Goal: Contribute content: Add original content to the website for others to see

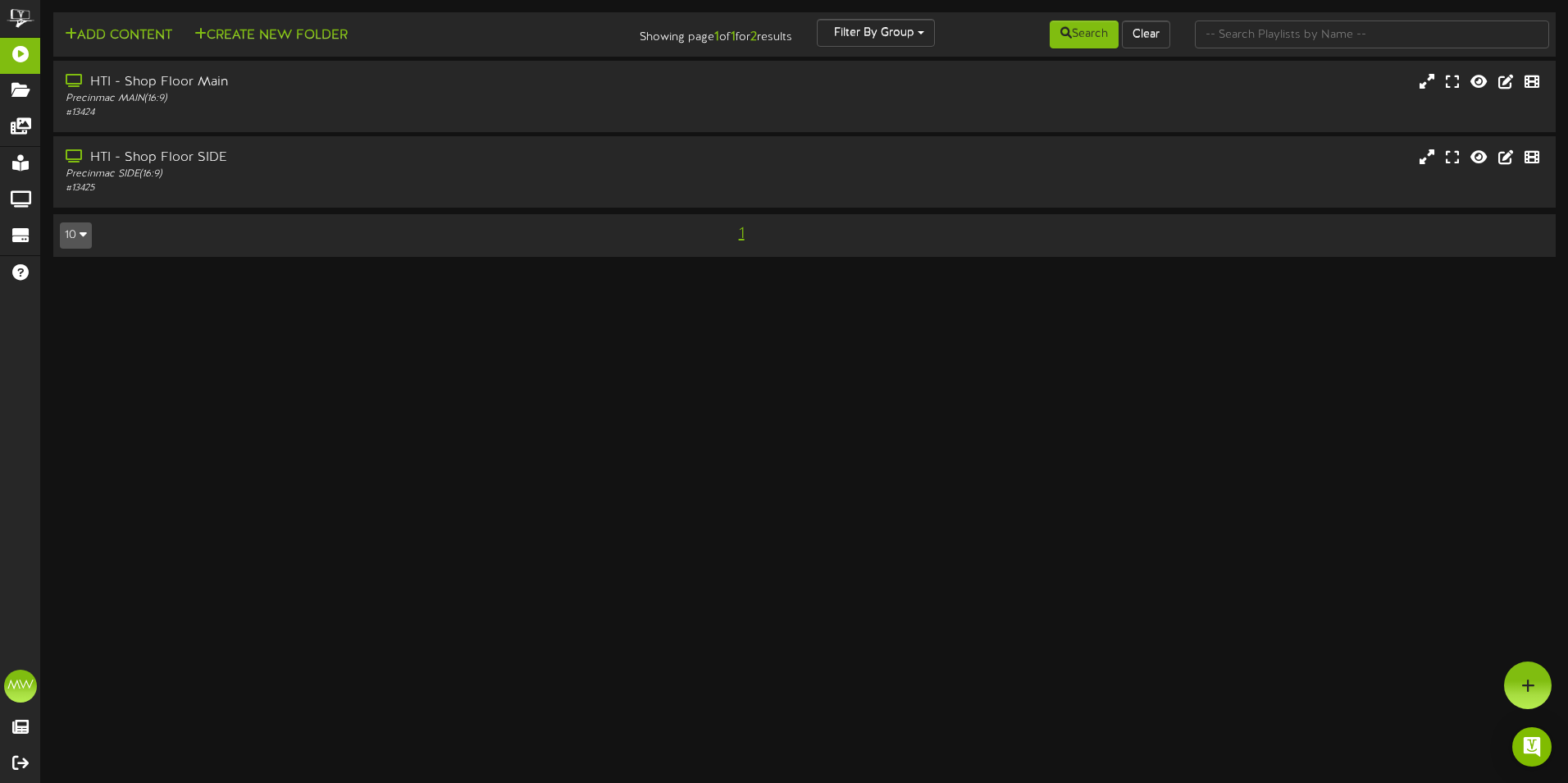
click at [100, 273] on html "ChannelValet Playlists Folders Messages My Library Groups Devices Help MW [PERS…" at bounding box center [784, 136] width 1568 height 273
click at [1539, 687] on div at bounding box center [1527, 685] width 47 height 47
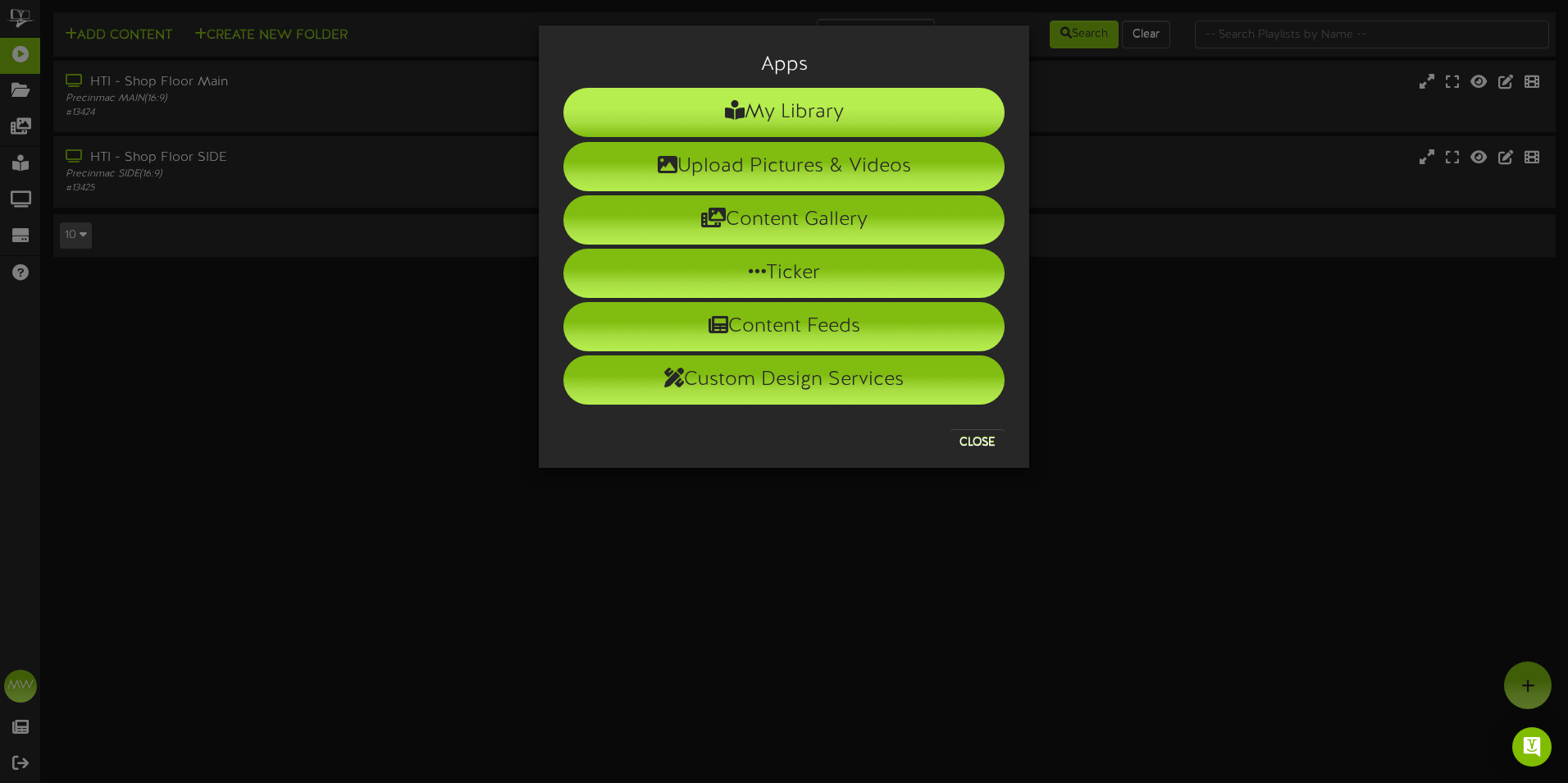
click at [745, 111] on li "My Library" at bounding box center [784, 111] width 441 height 49
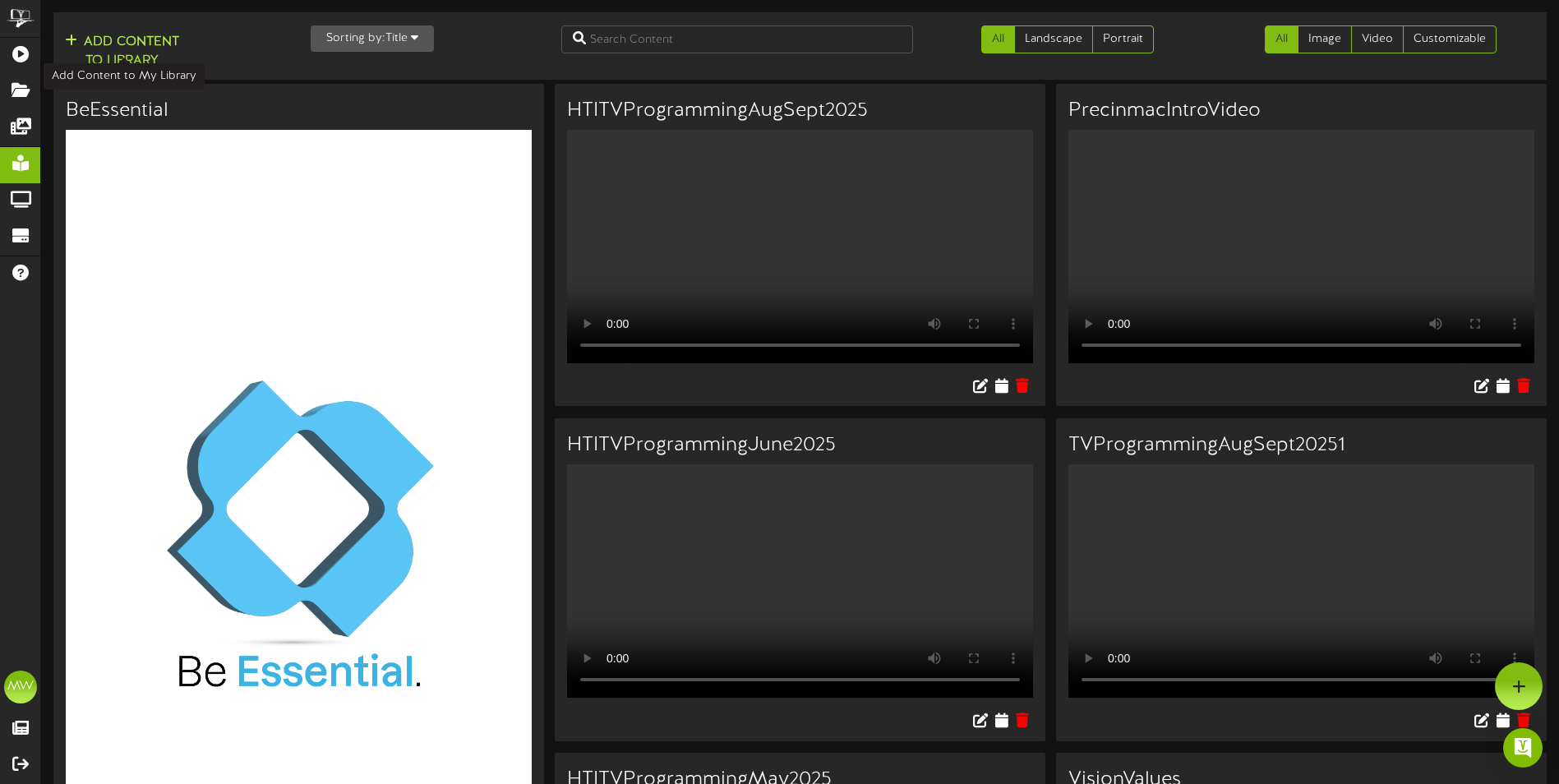
click at [113, 52] on button "Add Content to Library" at bounding box center [122, 52] width 124 height 39
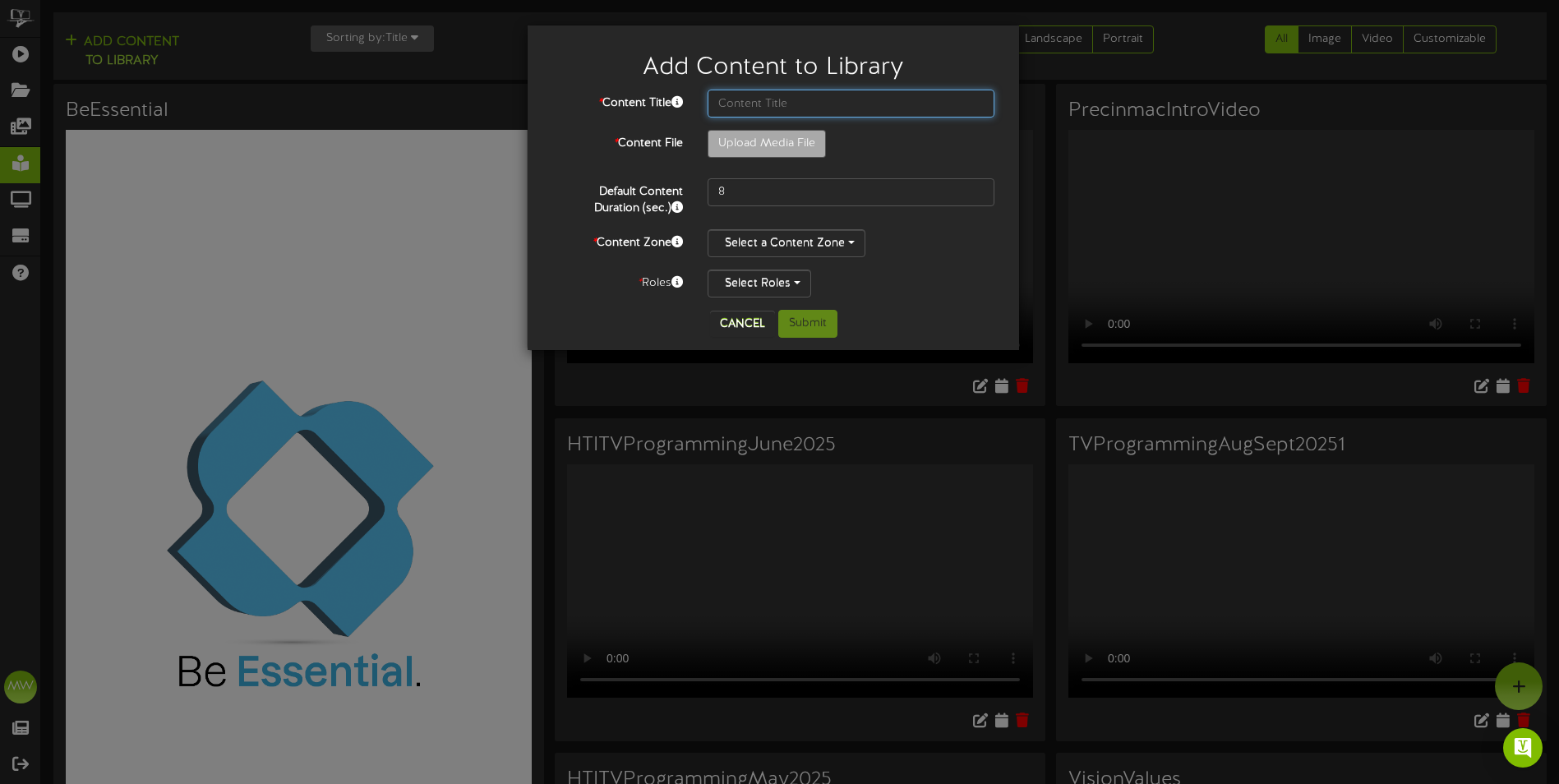
click at [786, 109] on input "text" at bounding box center [851, 103] width 287 height 28
click at [737, 108] on input "text" at bounding box center [851, 103] width 287 height 28
type input "**********"
type input "HTITVProgrammingOctober-[DATE]"
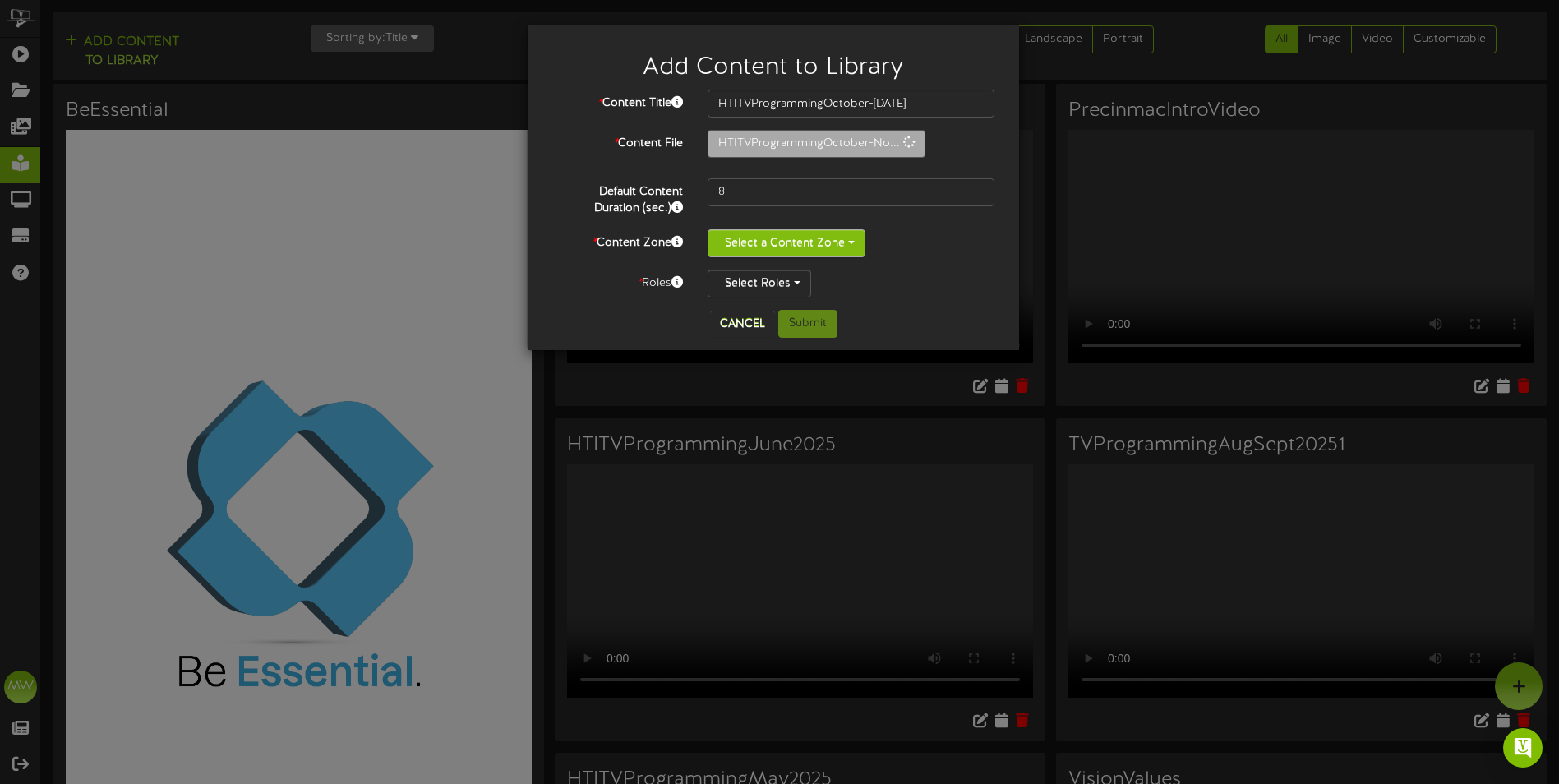
click at [800, 239] on button "Select a Content Zone" at bounding box center [786, 243] width 158 height 28
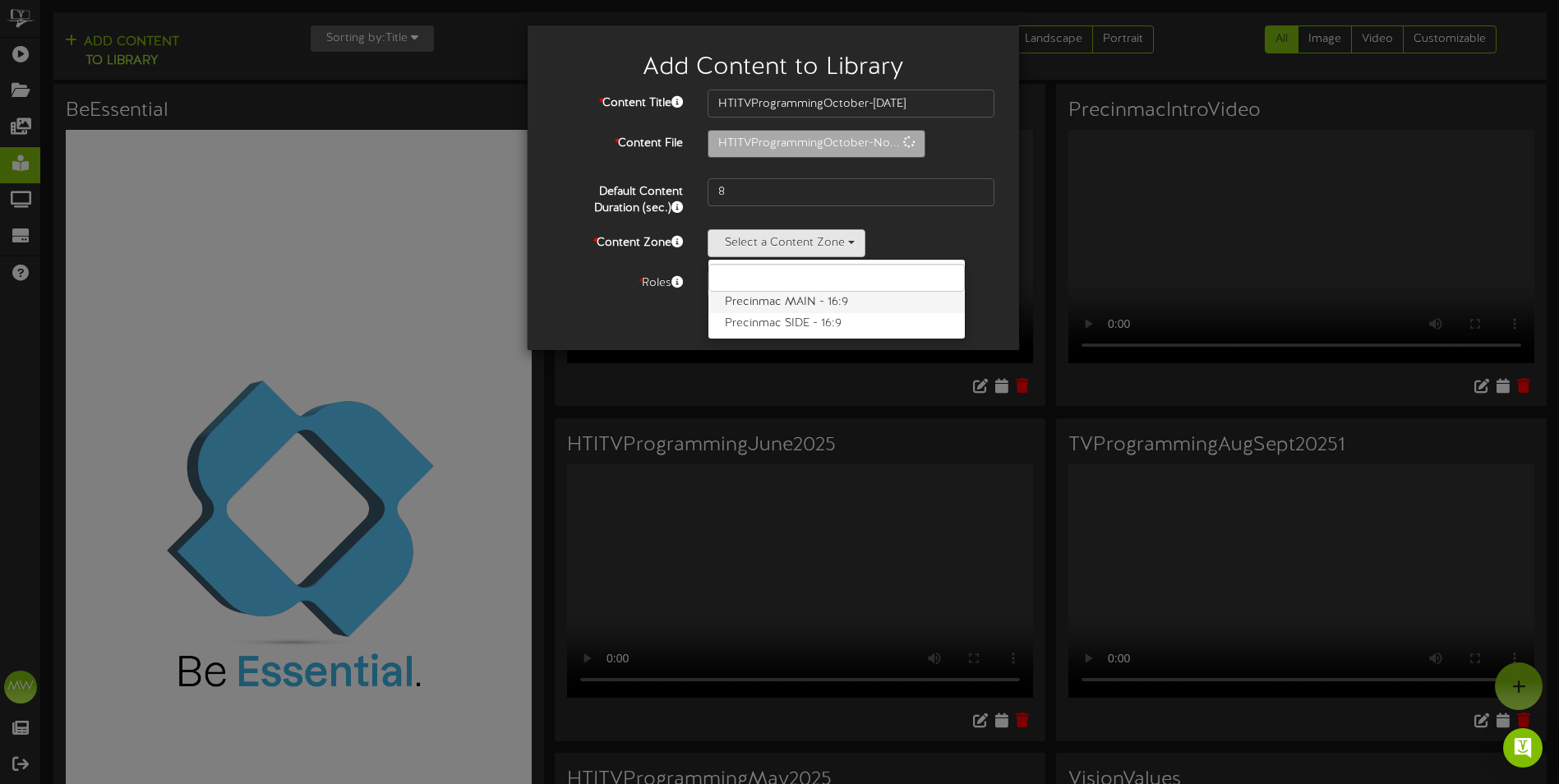
click at [817, 296] on label "Precinmac MAIN - 16:9" at bounding box center [836, 303] width 256 height 21
type input "304"
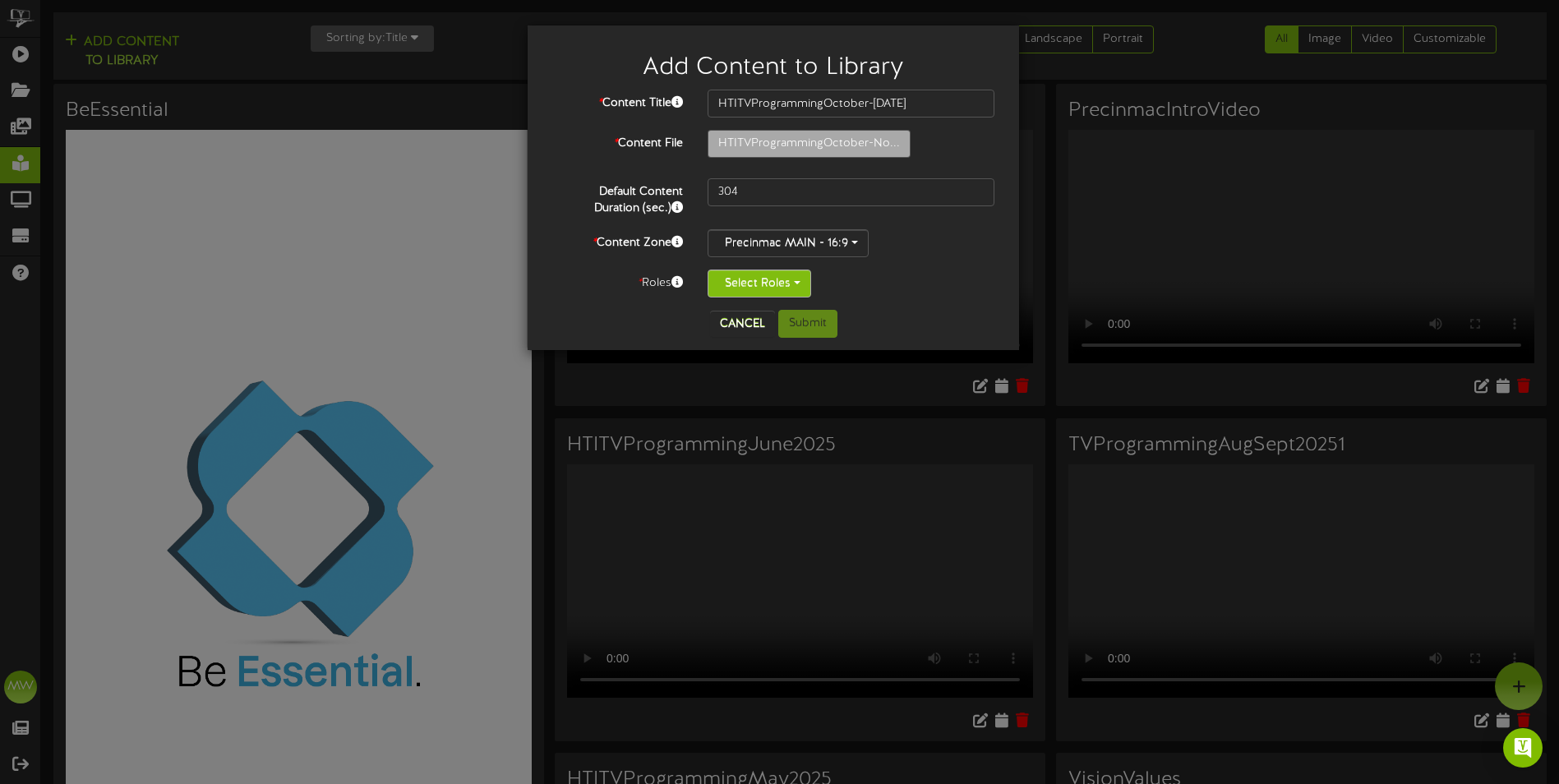
click at [780, 281] on button "Select Roles" at bounding box center [759, 283] width 104 height 28
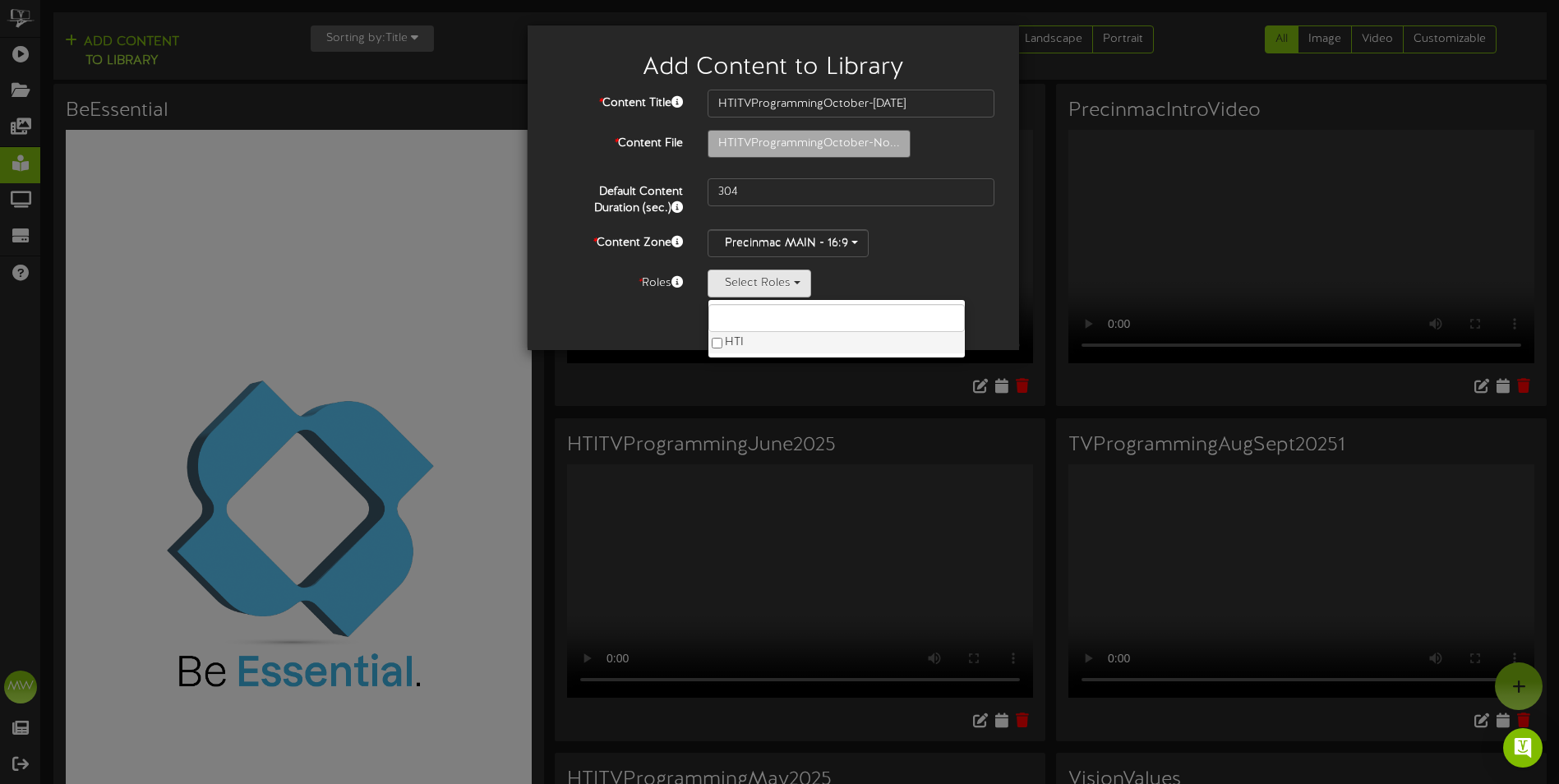
click at [739, 338] on label "HTI" at bounding box center [836, 343] width 256 height 21
click at [923, 262] on div "* Content Title HTITVProgrammingOctober-[DATE] * Content File HTITVProgrammingO…" at bounding box center [773, 193] width 442 height 208
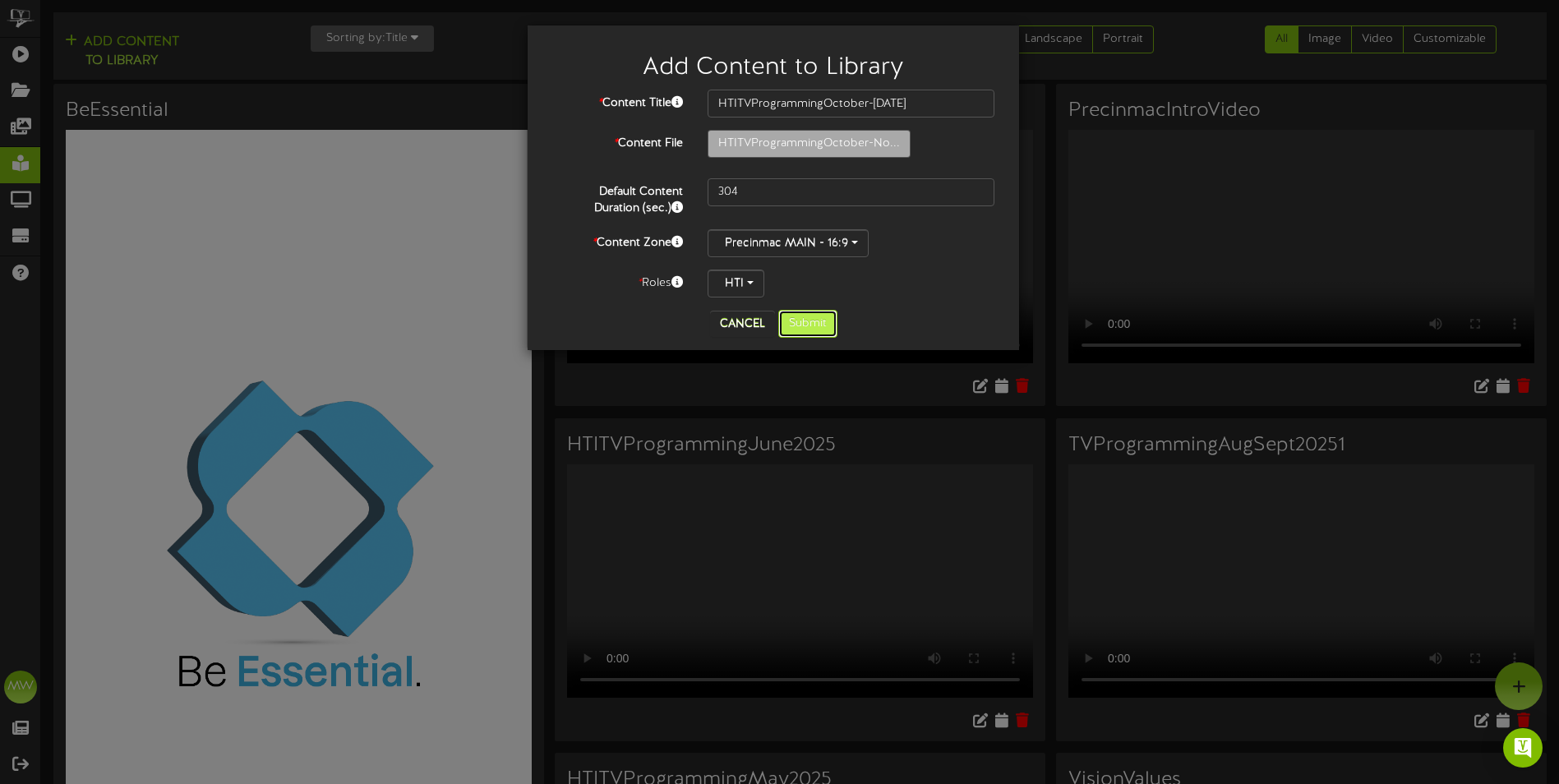
click at [813, 328] on button "Submit" at bounding box center [808, 323] width 59 height 28
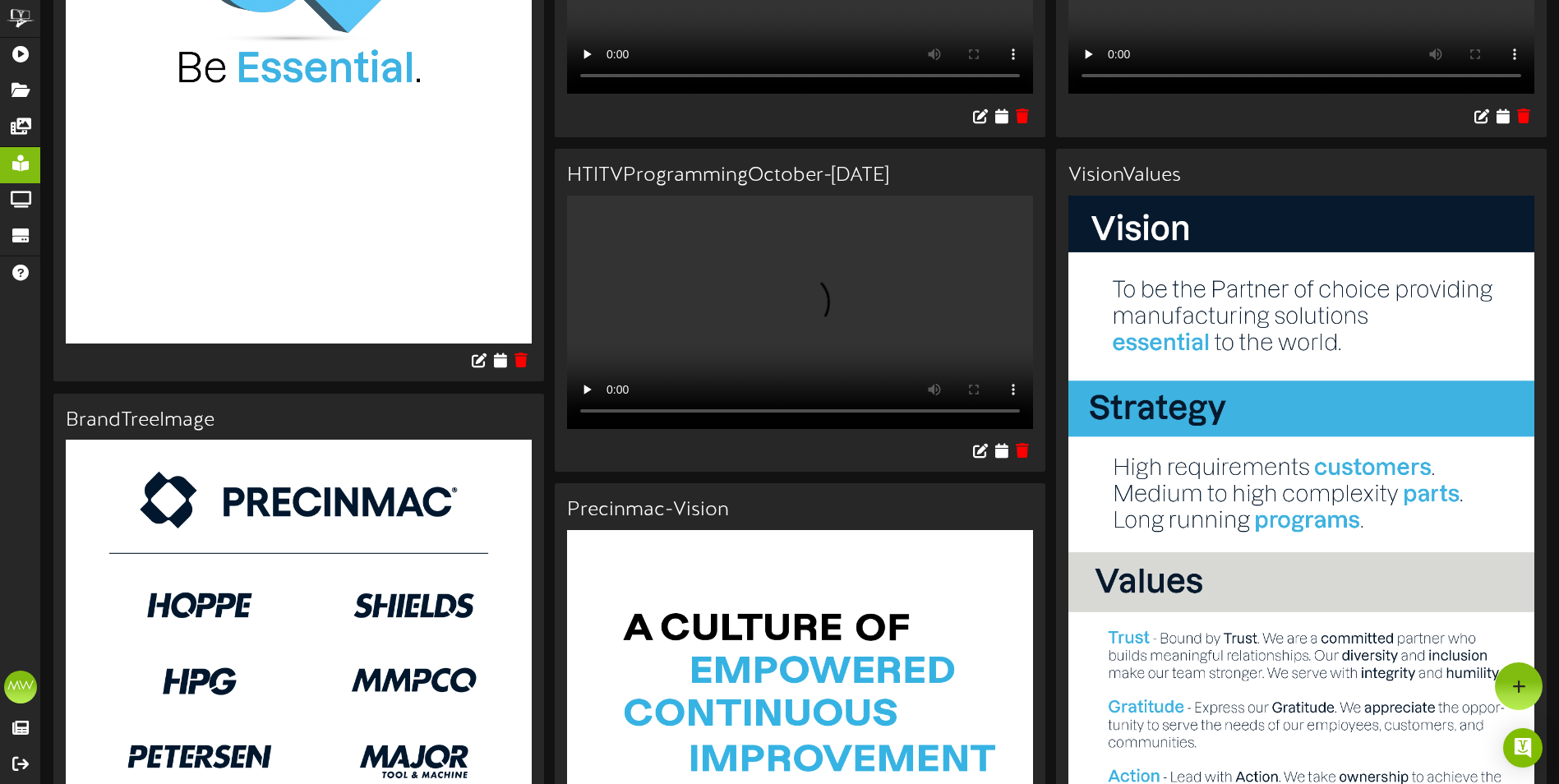
scroll to position [575, 0]
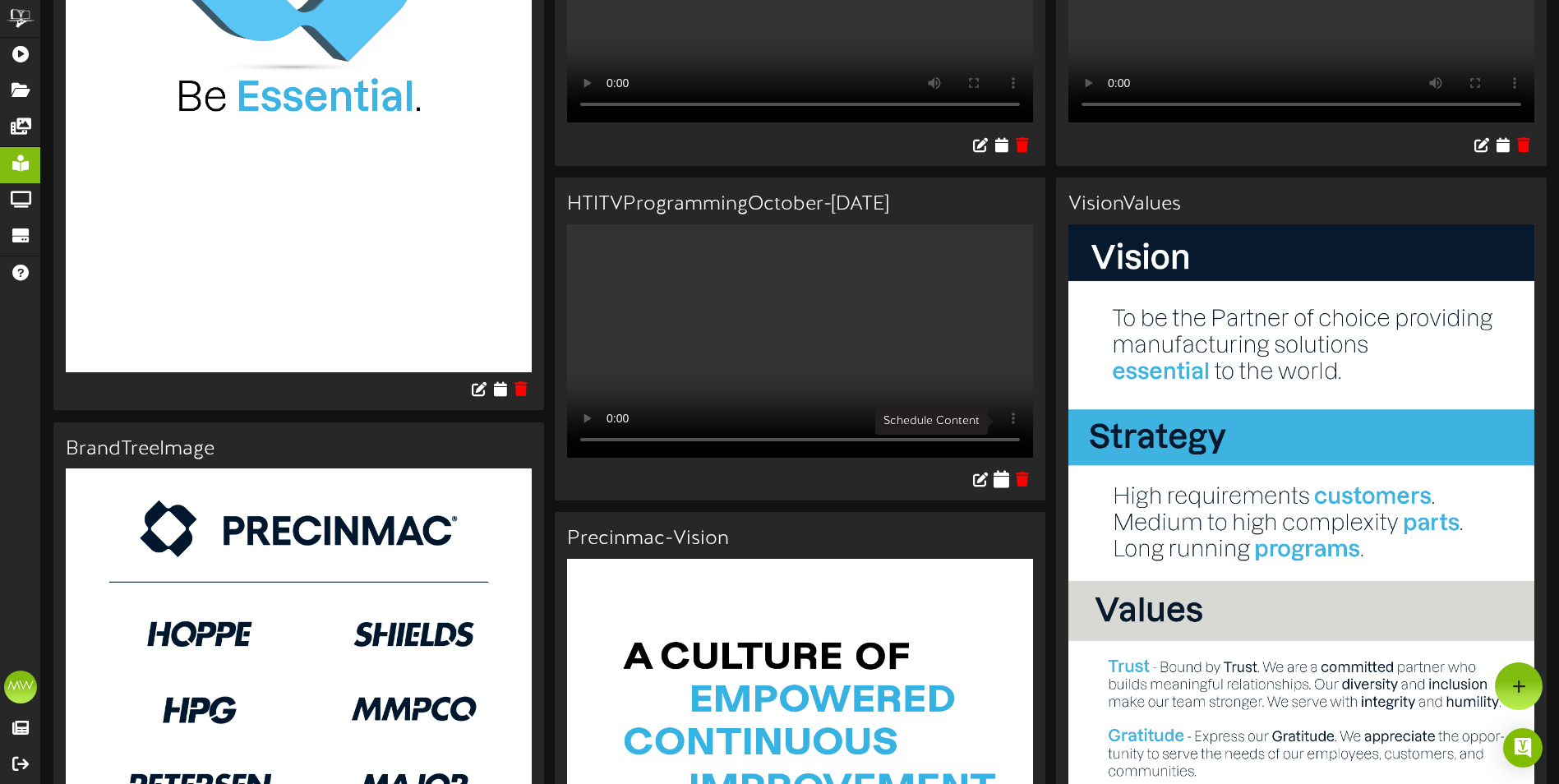
click at [997, 470] on icon at bounding box center [1002, 479] width 15 height 18
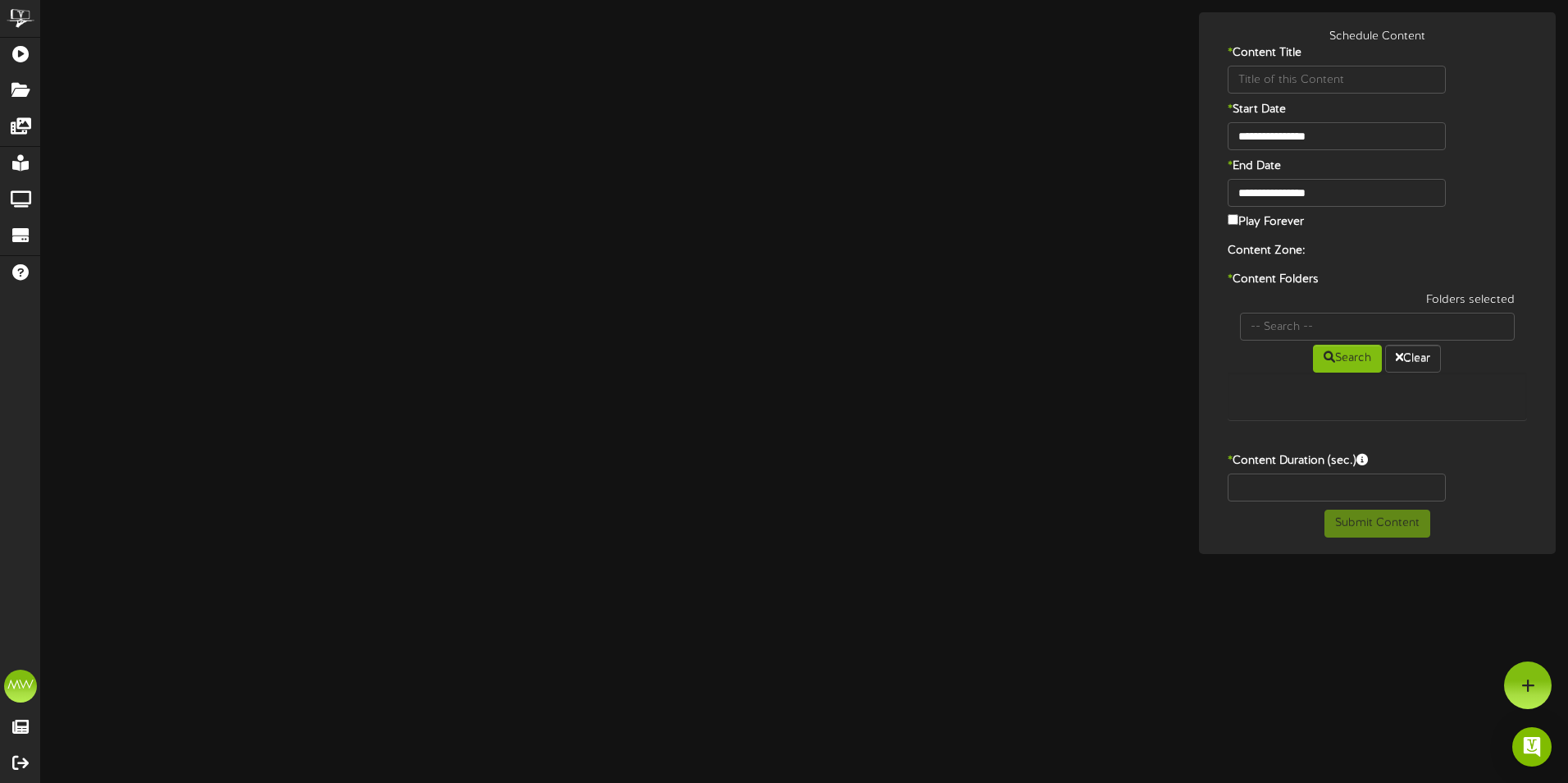
type input "HTITVProgrammingOctober-[DATE]"
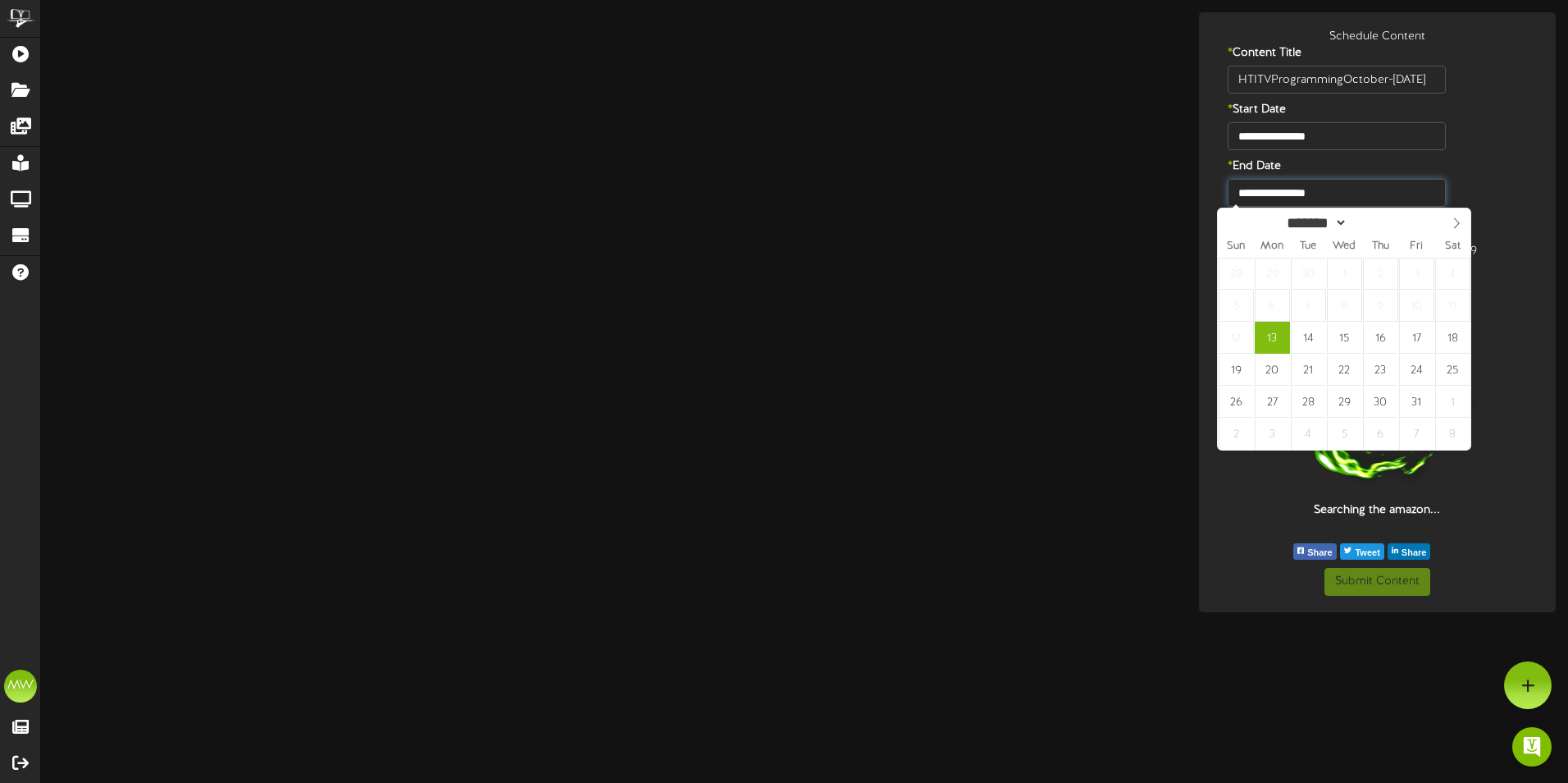
click at [1344, 199] on input "**********" at bounding box center [1337, 193] width 219 height 28
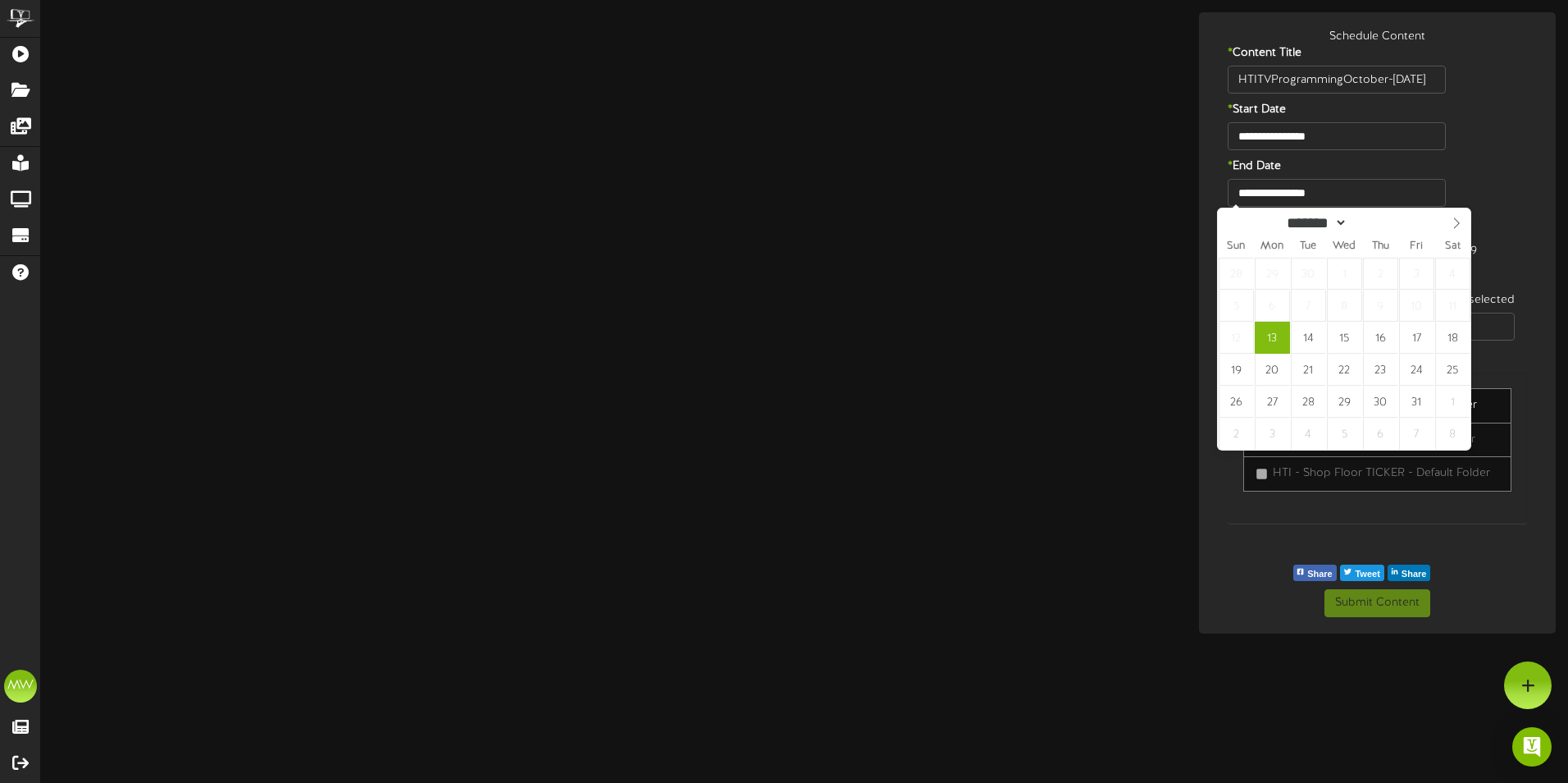
click at [1474, 145] on div "**********" at bounding box center [1378, 136] width 349 height 28
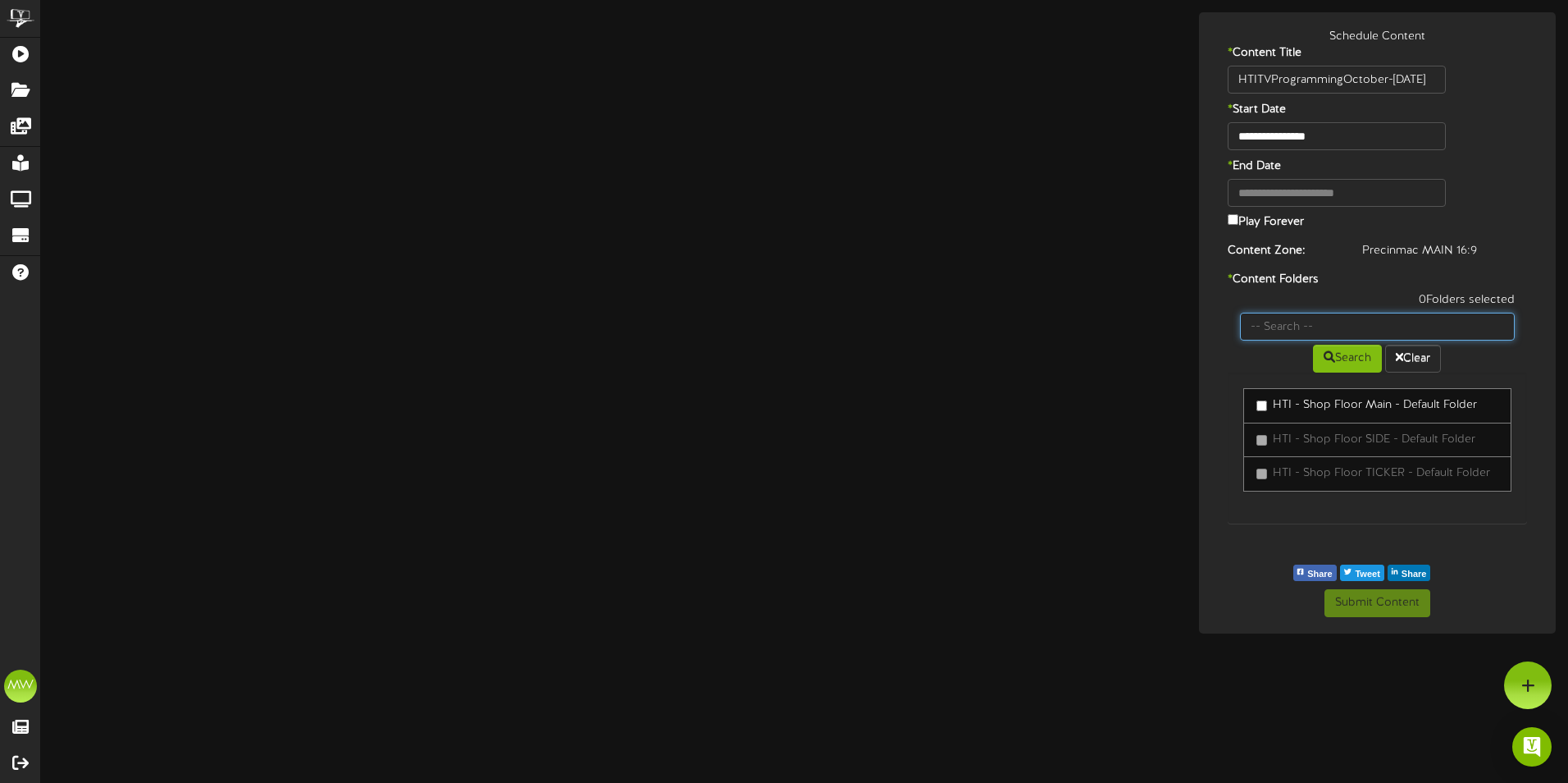
click at [1300, 323] on input "text" at bounding box center [1377, 326] width 275 height 28
click at [1335, 357] on button "Search" at bounding box center [1347, 358] width 69 height 28
click at [1255, 405] on link "HTI - Shop Floor Main - Default Folder" at bounding box center [1378, 406] width 269 height 36
click at [1355, 515] on div "HTI - Shop Floor Main - Default Folder HTI - Shop Floor SIDE - Default Folder H…" at bounding box center [1377, 448] width 300 height 151
click at [1492, 548] on div "**********" at bounding box center [1378, 323] width 349 height 589
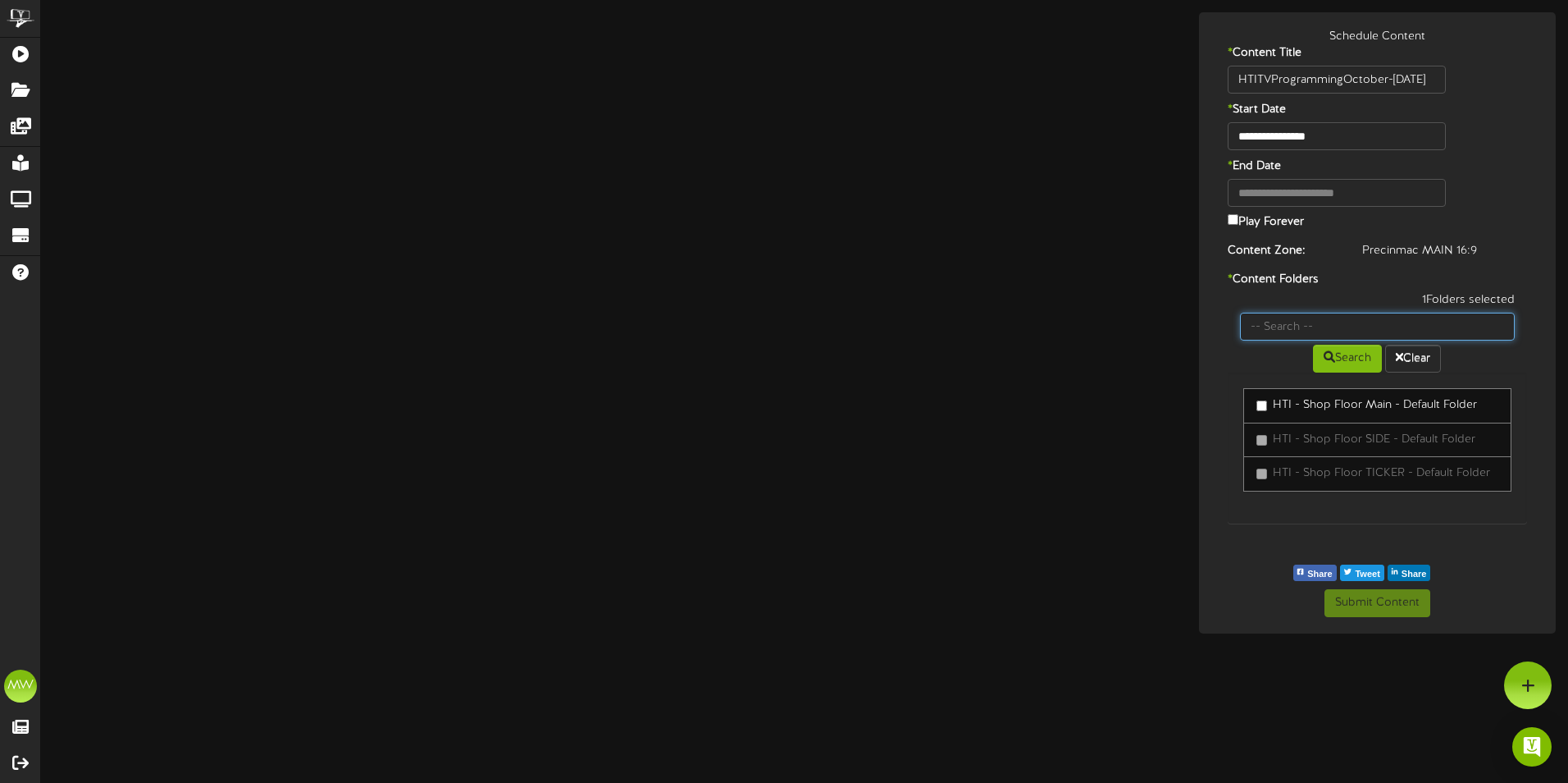
click at [1383, 323] on input "text" at bounding box center [1377, 326] width 275 height 28
click at [1363, 355] on button "Search" at bounding box center [1347, 358] width 69 height 28
click at [1431, 355] on button "Clear" at bounding box center [1413, 358] width 56 height 28
click at [1508, 557] on div "Share Tweet Share" at bounding box center [1454, 573] width 349 height 33
click at [1340, 79] on input "HTITVProgrammingOctober-[DATE]" at bounding box center [1337, 79] width 219 height 28
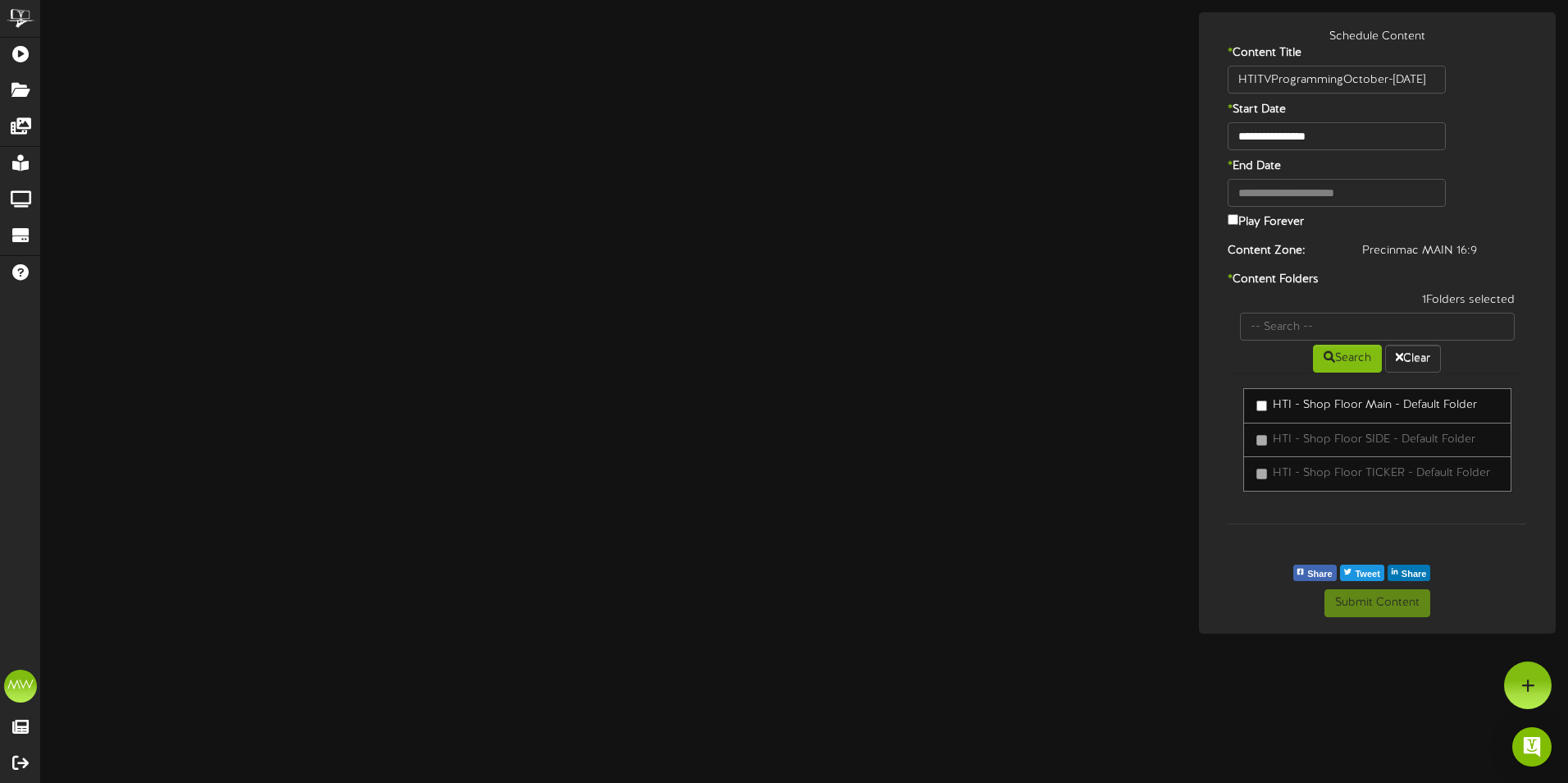
click at [1351, 116] on label "* Start Date" at bounding box center [1323, 110] width 217 height 16
click at [1498, 588] on div "Share Tweet Share" at bounding box center [1454, 573] width 349 height 33
click at [1541, 675] on div at bounding box center [1527, 685] width 47 height 47
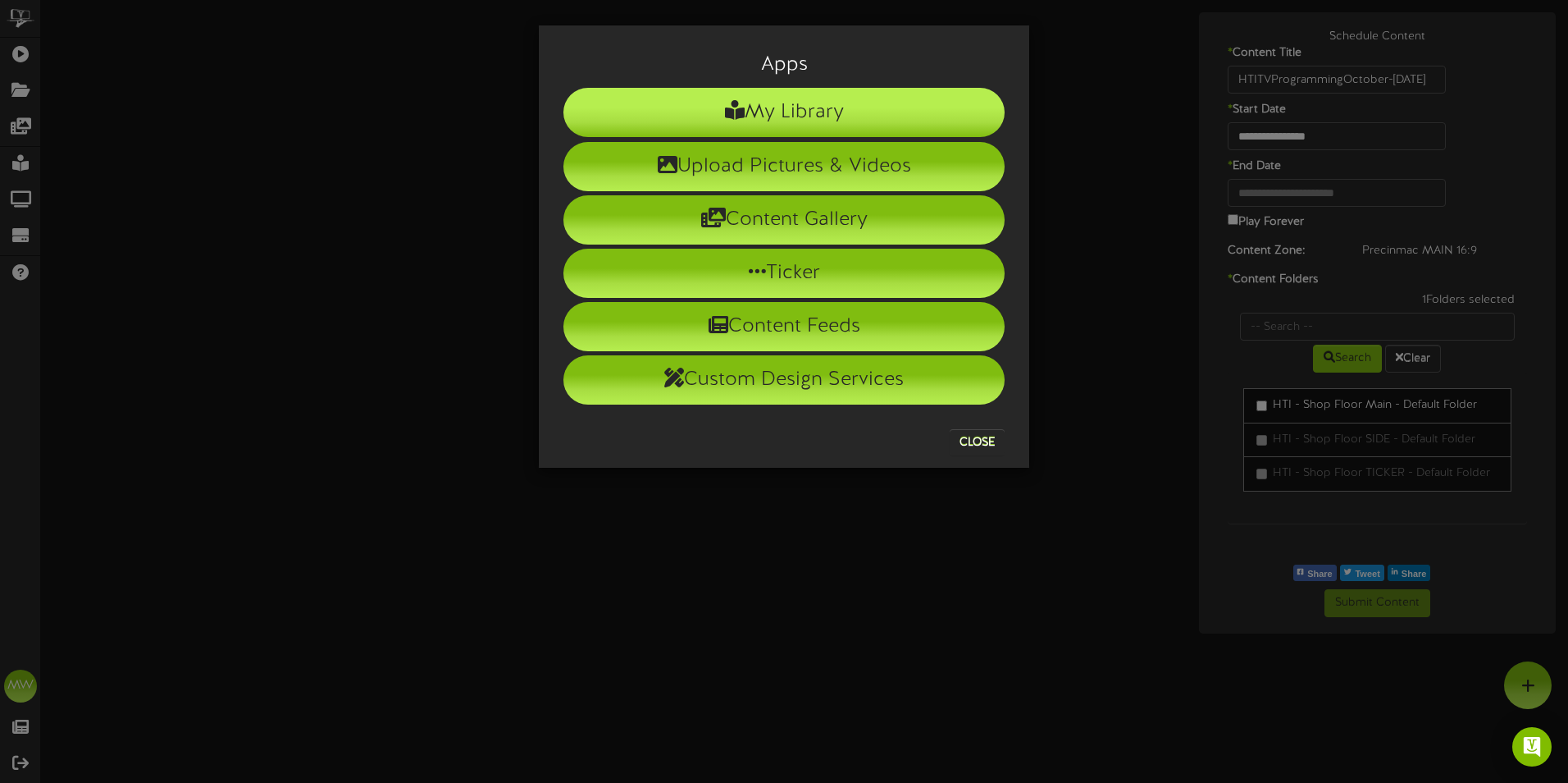
click at [840, 102] on li "My Library" at bounding box center [784, 111] width 441 height 49
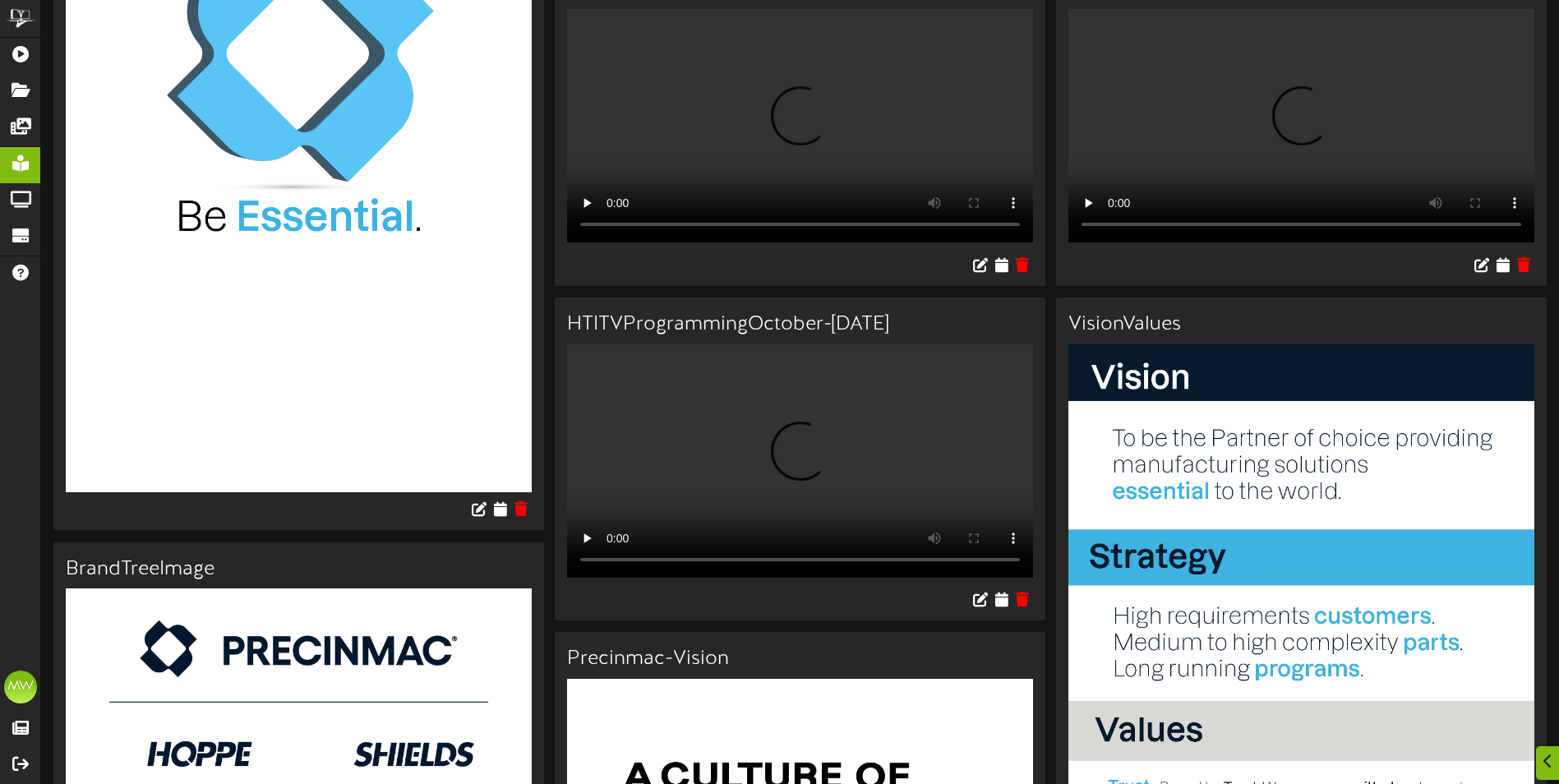
scroll to position [493, 0]
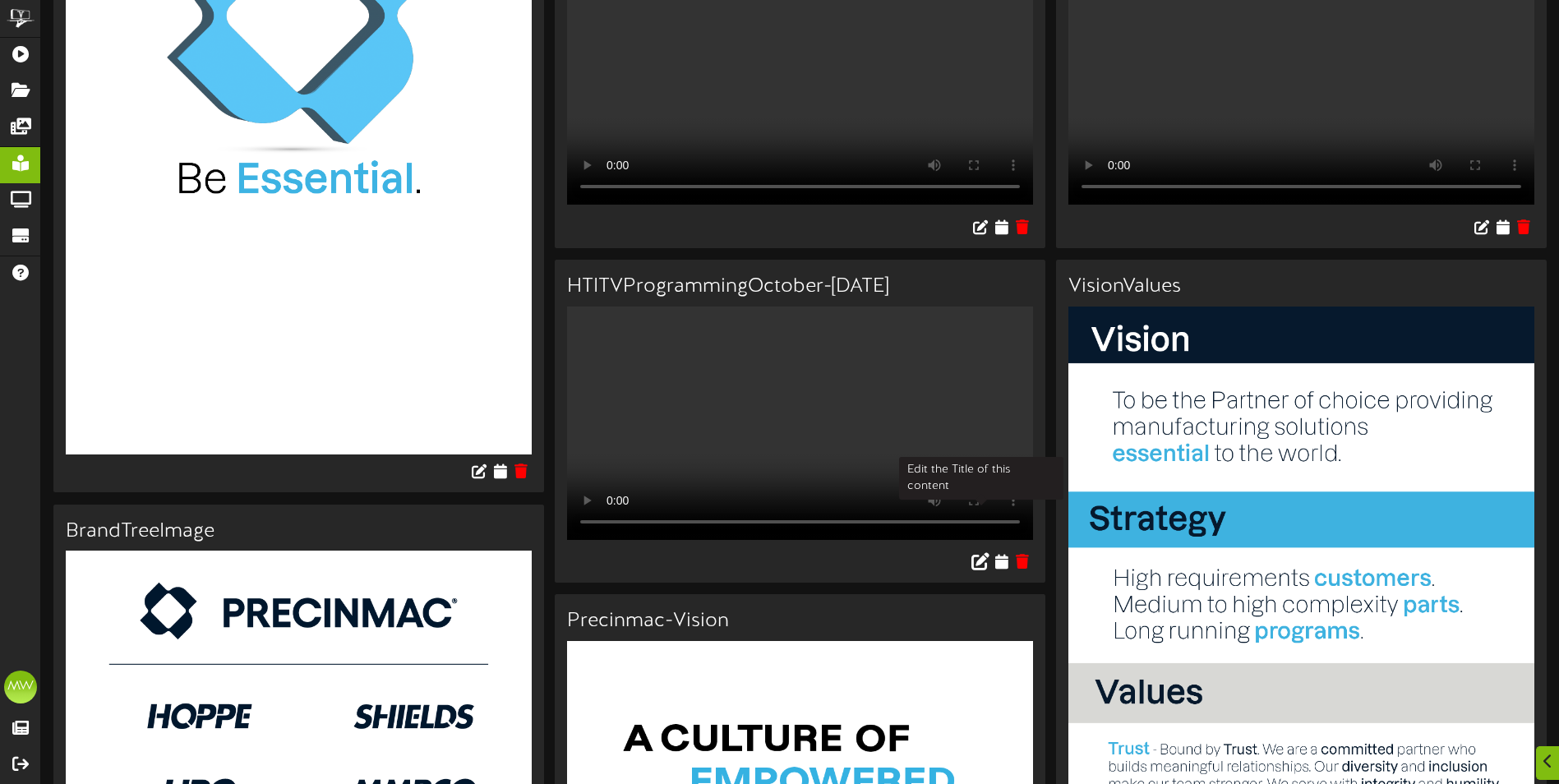
click at [976, 552] on icon at bounding box center [980, 561] width 18 height 18
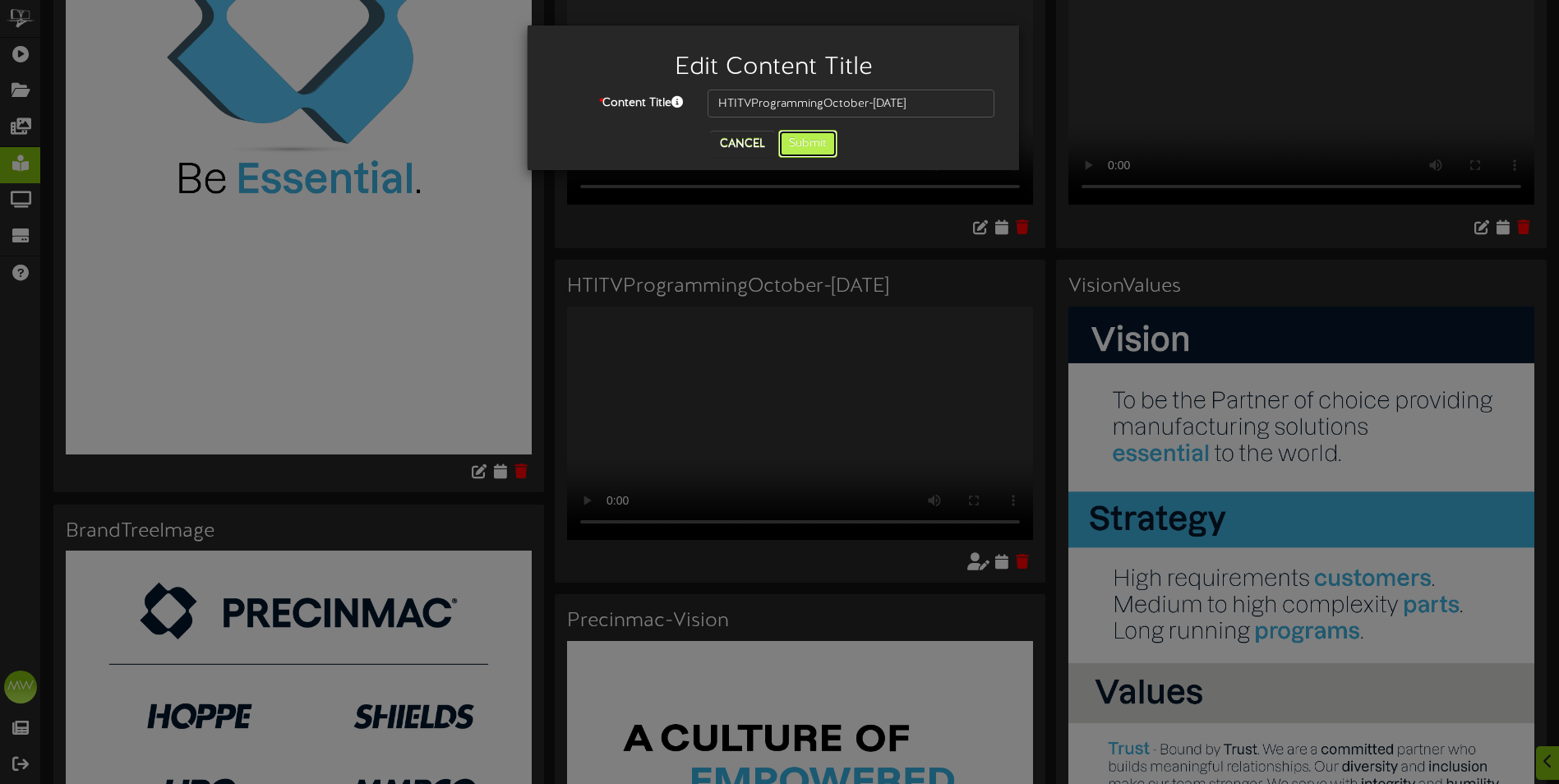
click at [817, 144] on button "Submit" at bounding box center [808, 143] width 59 height 28
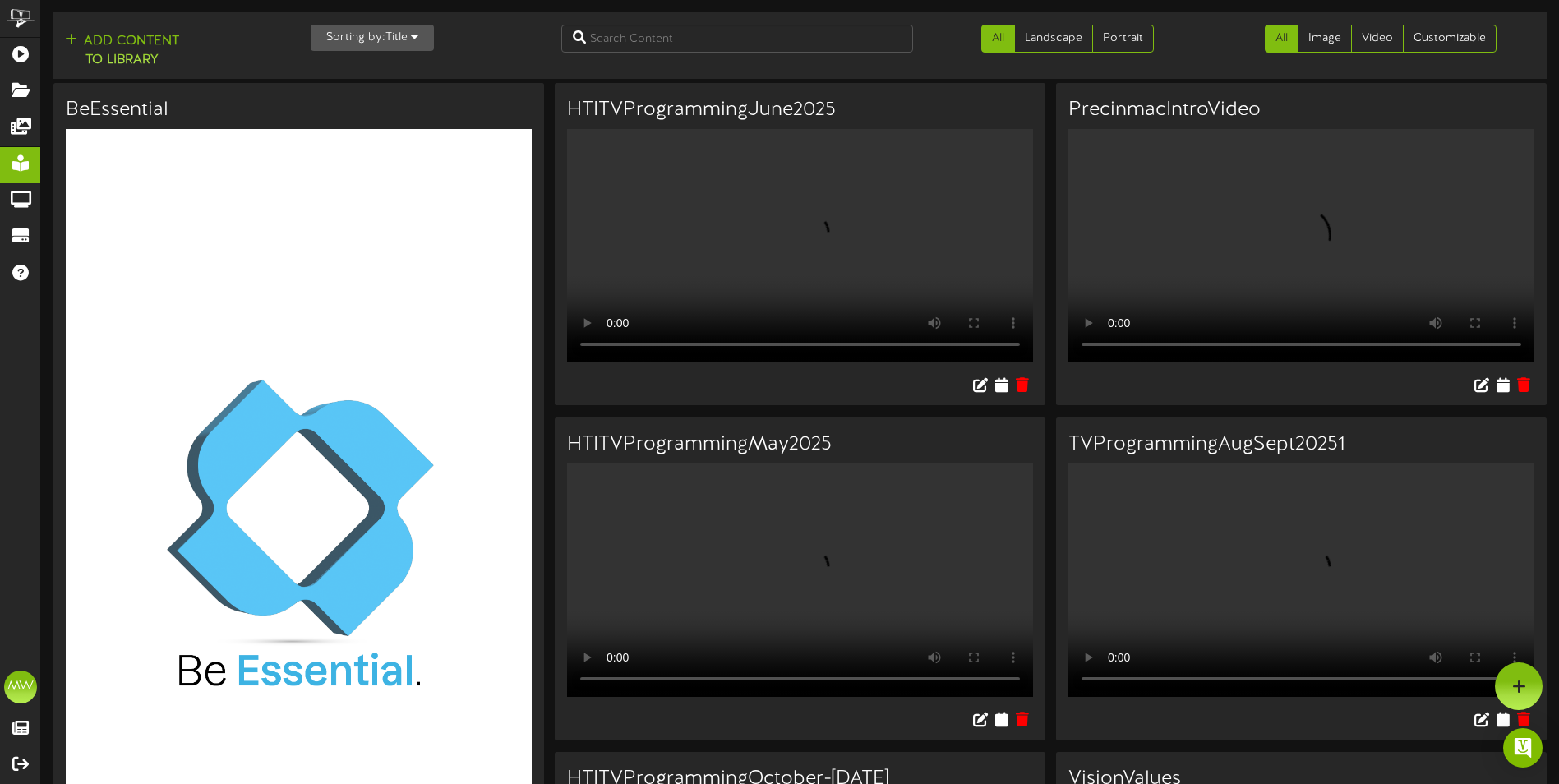
scroll to position [0, 0]
click at [1002, 394] on icon at bounding box center [1002, 384] width 15 height 18
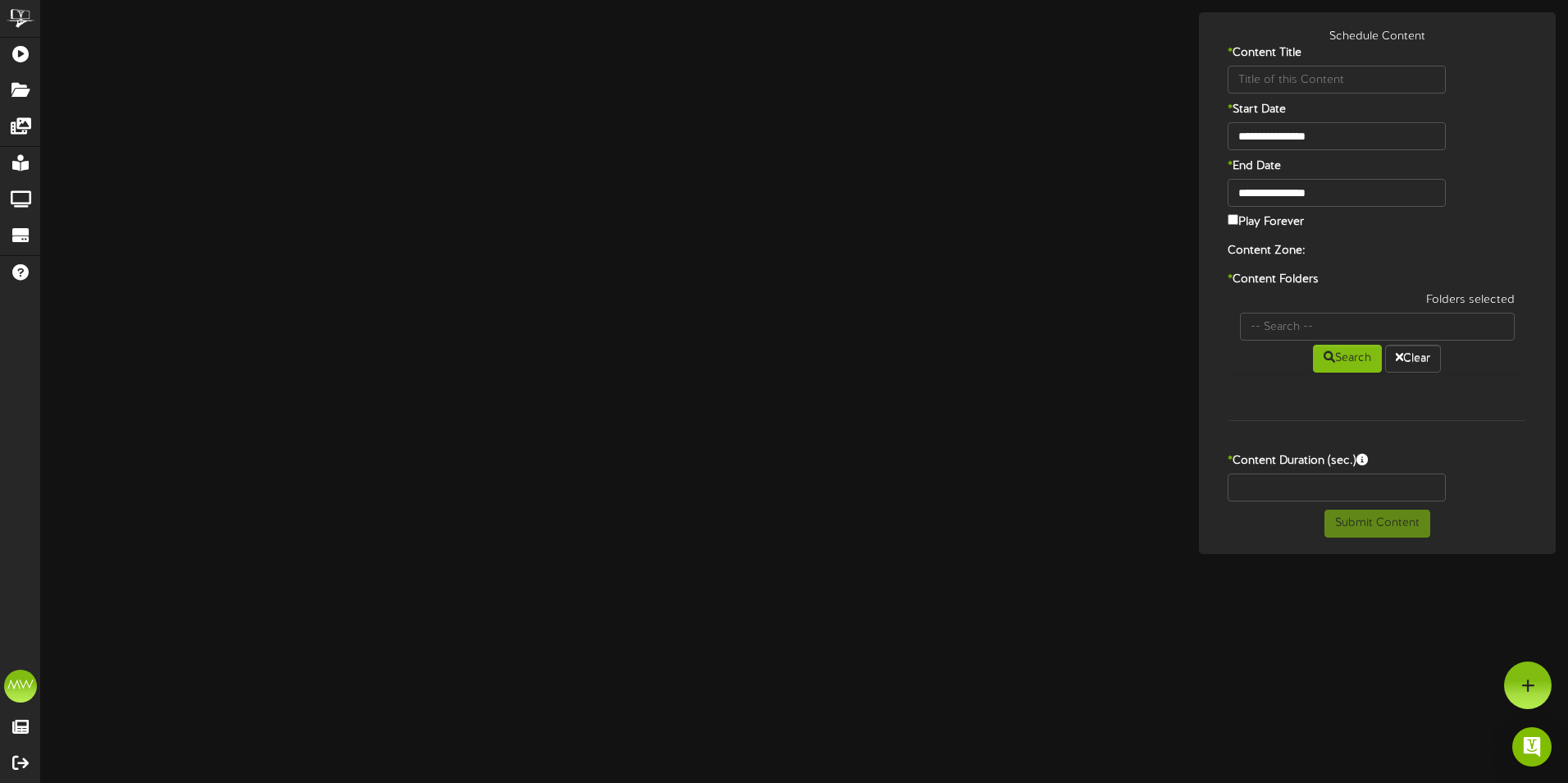
type input "HTITVProgrammingJune2025"
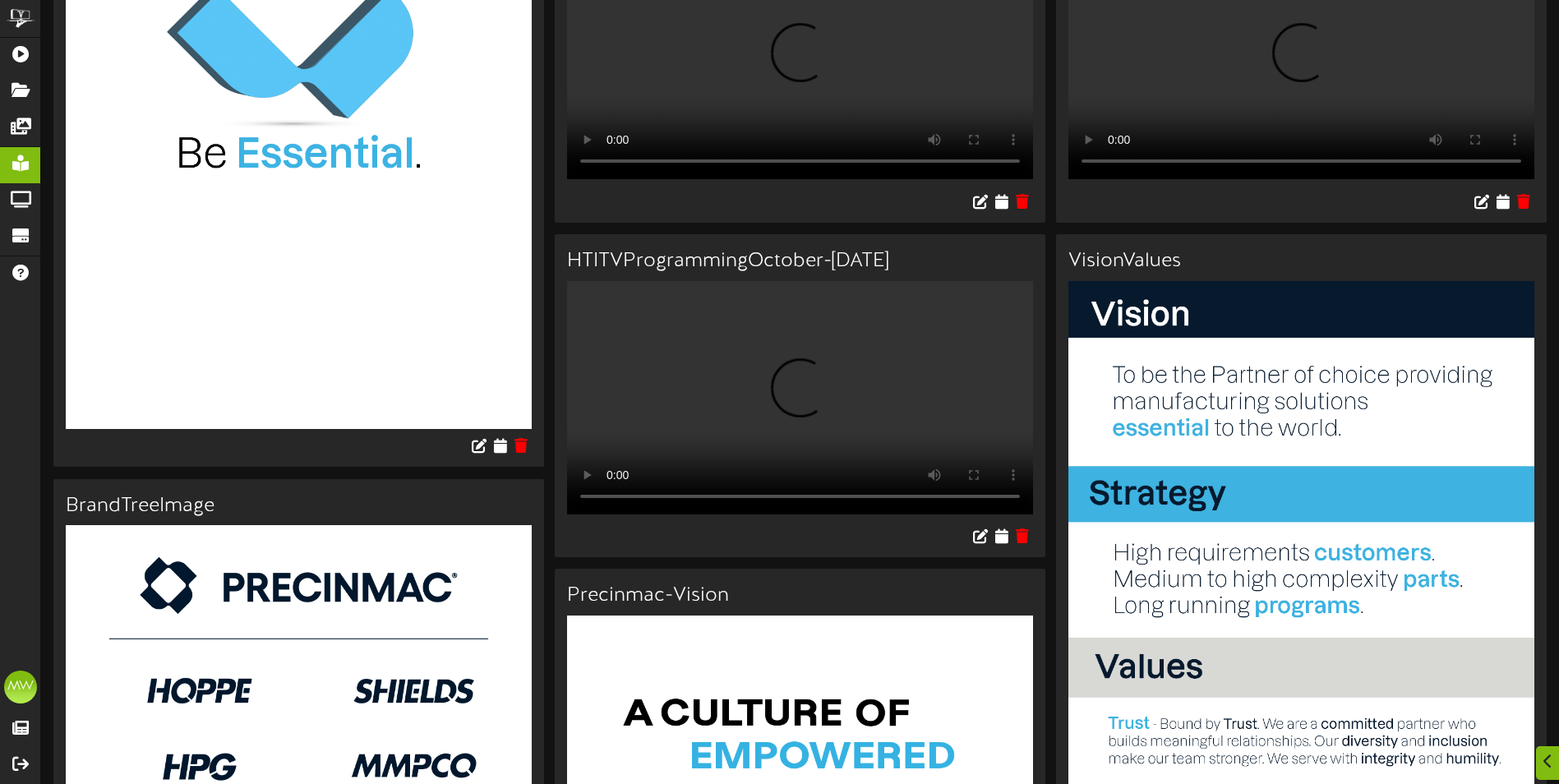
scroll to position [575, 0]
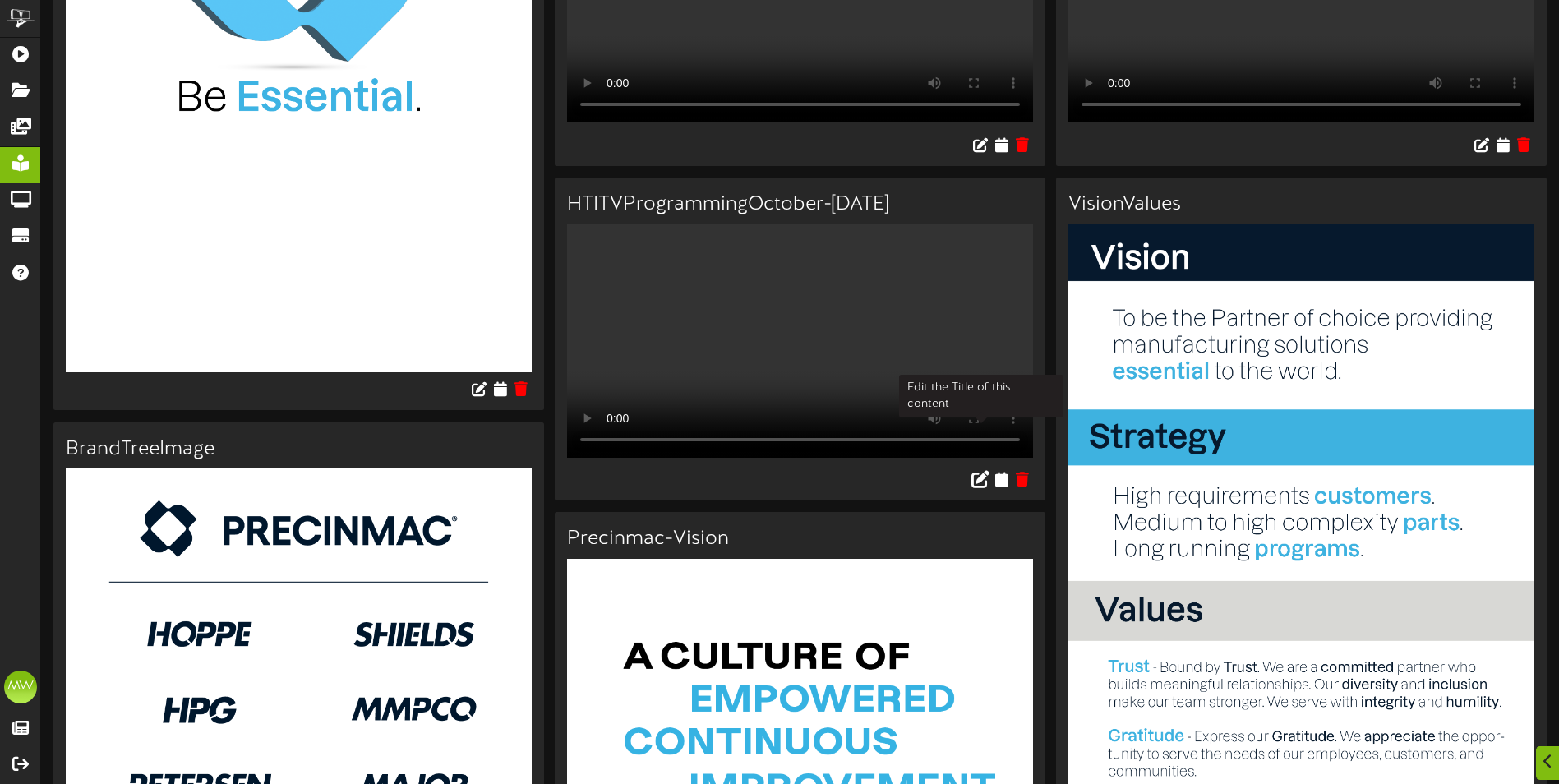
click at [976, 470] on icon at bounding box center [980, 479] width 18 height 18
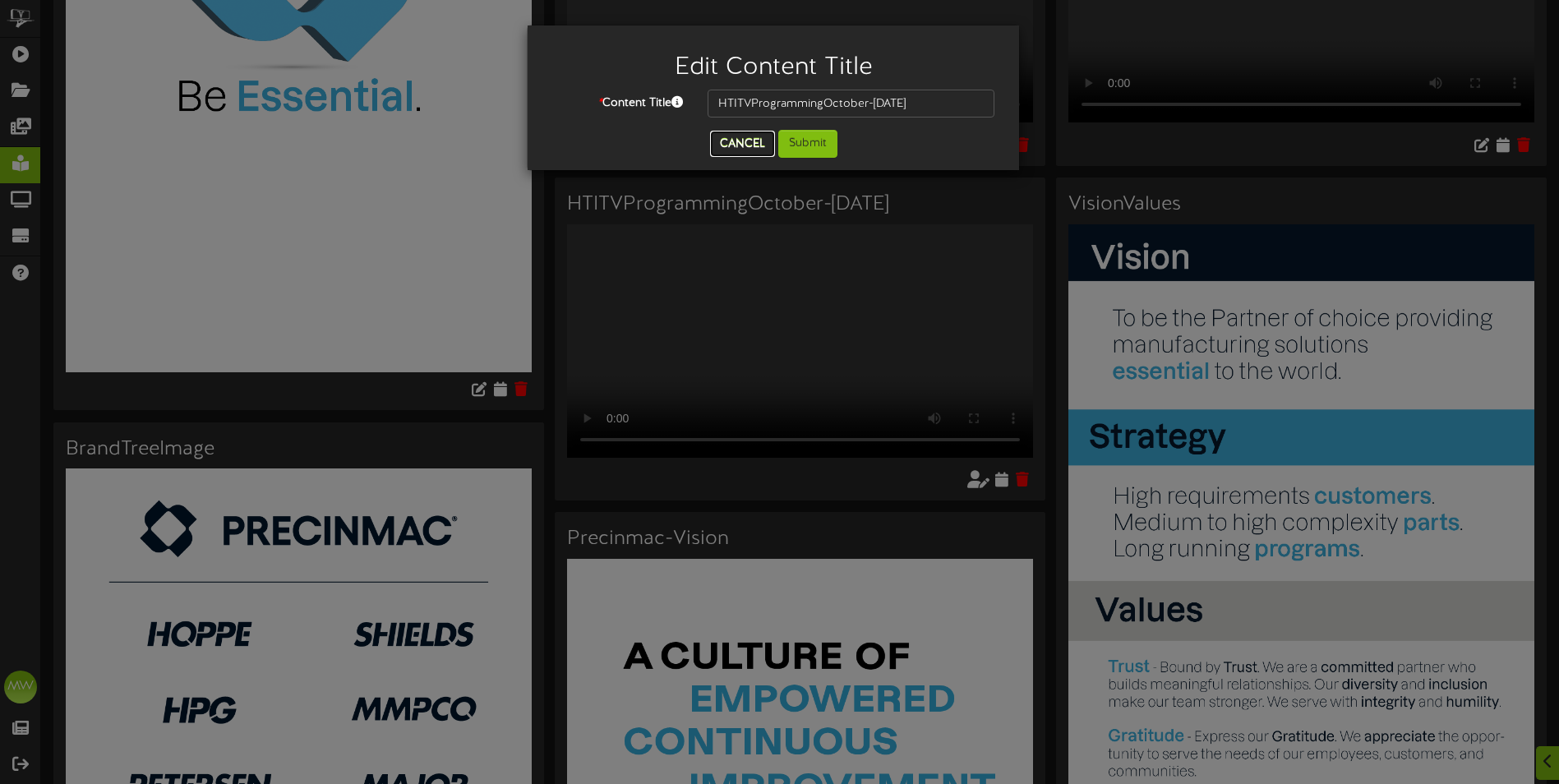
click at [756, 146] on button "Cancel" at bounding box center [742, 143] width 65 height 26
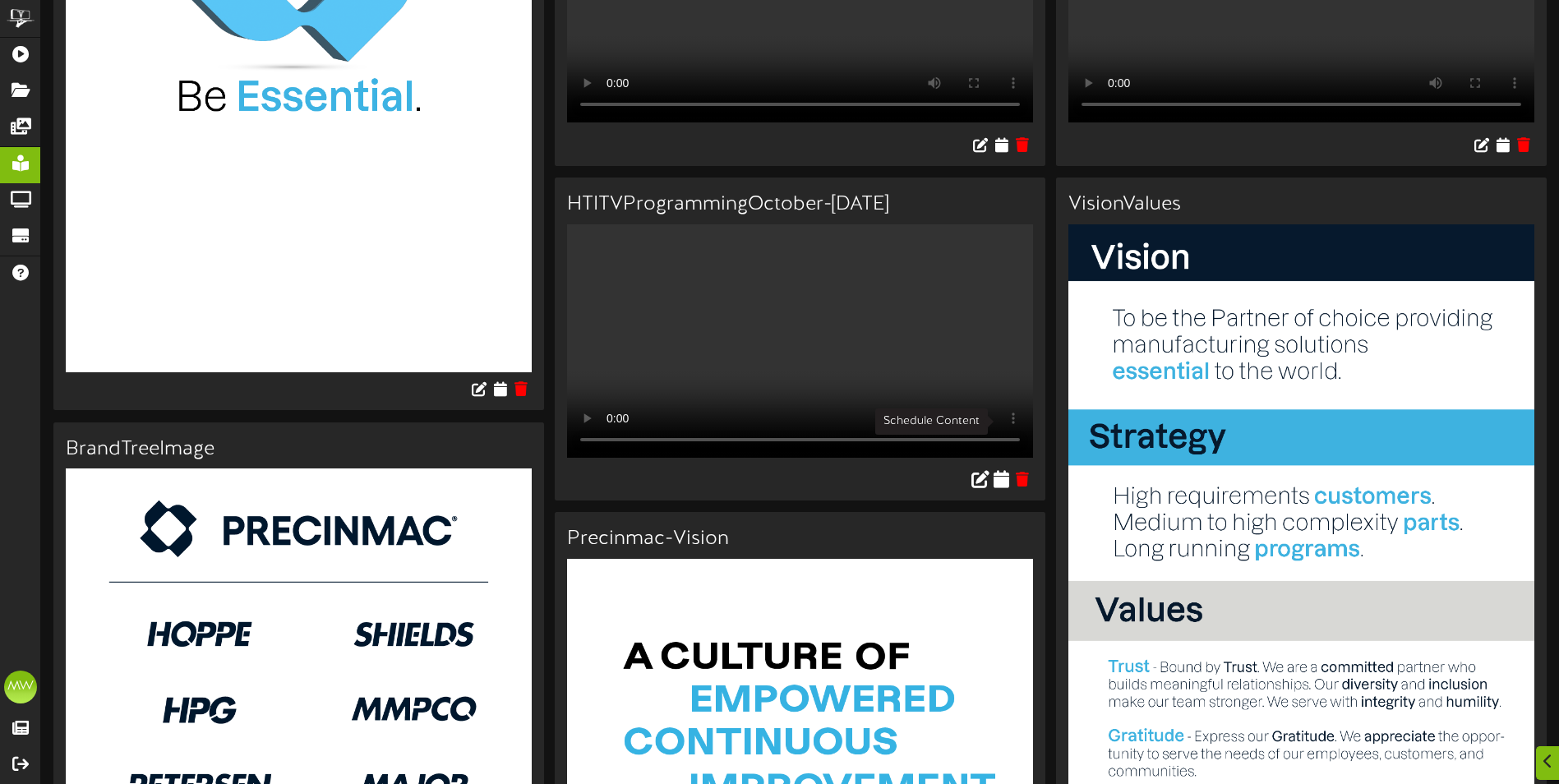
click at [1006, 470] on icon at bounding box center [1002, 479] width 15 height 18
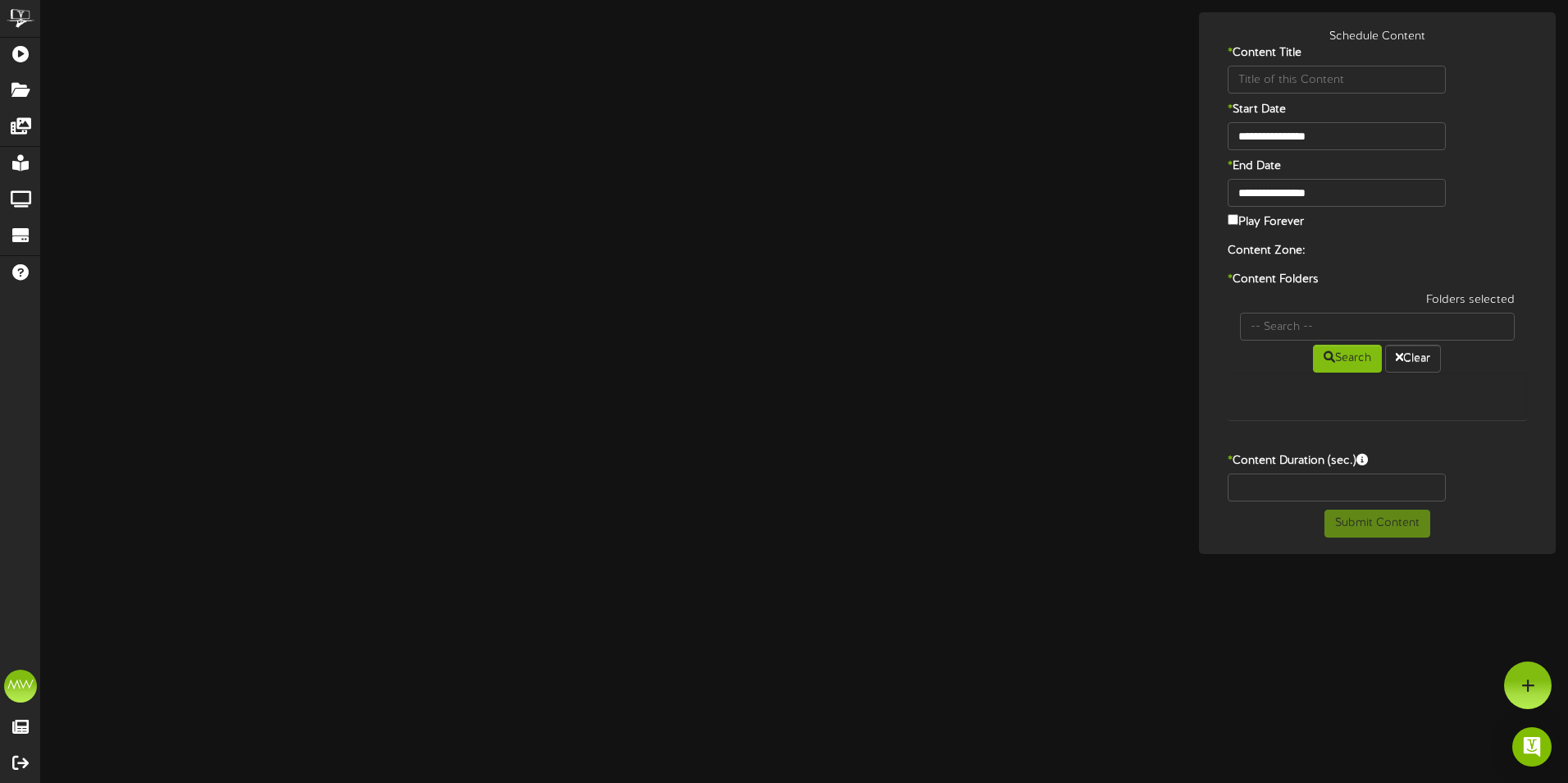
type input "HTITVProgrammingOctober-[DATE]"
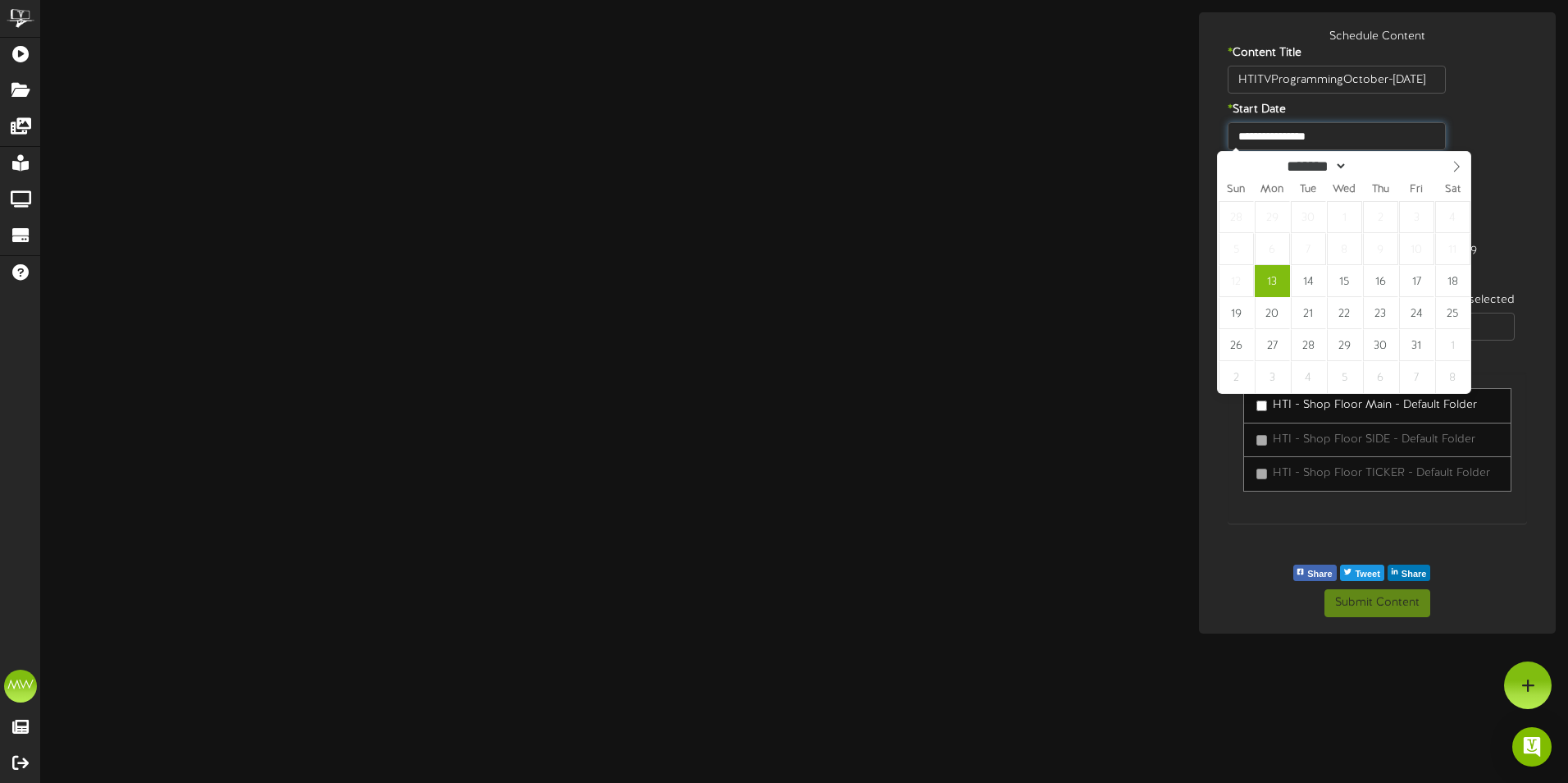
click at [1299, 129] on input "**********" at bounding box center [1337, 136] width 219 height 28
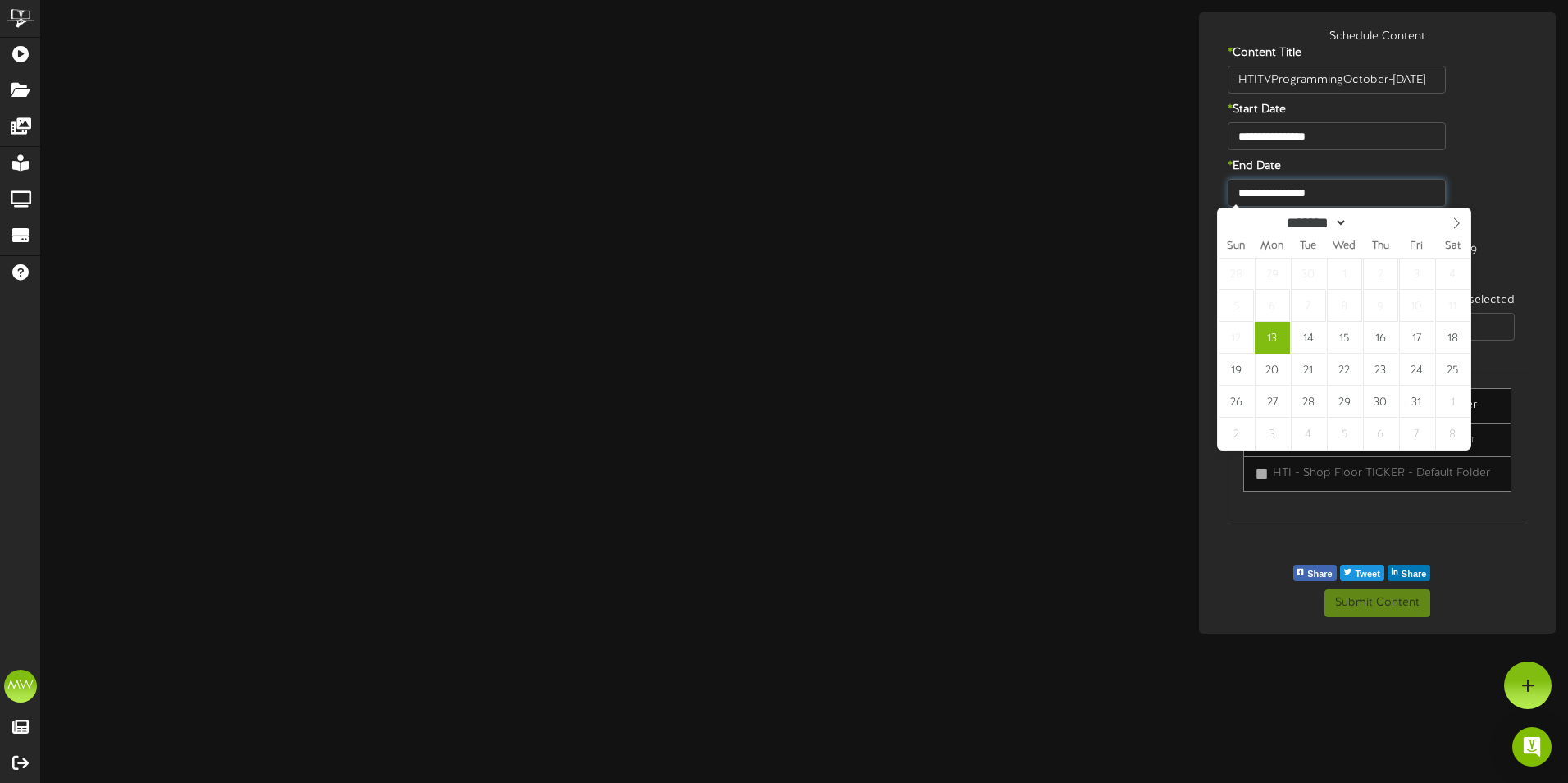
click at [1367, 193] on input "**********" at bounding box center [1337, 193] width 219 height 28
click at [1453, 221] on icon at bounding box center [1457, 223] width 12 height 12
select select "**"
click at [1452, 223] on icon at bounding box center [1457, 223] width 12 height 12
type input "**********"
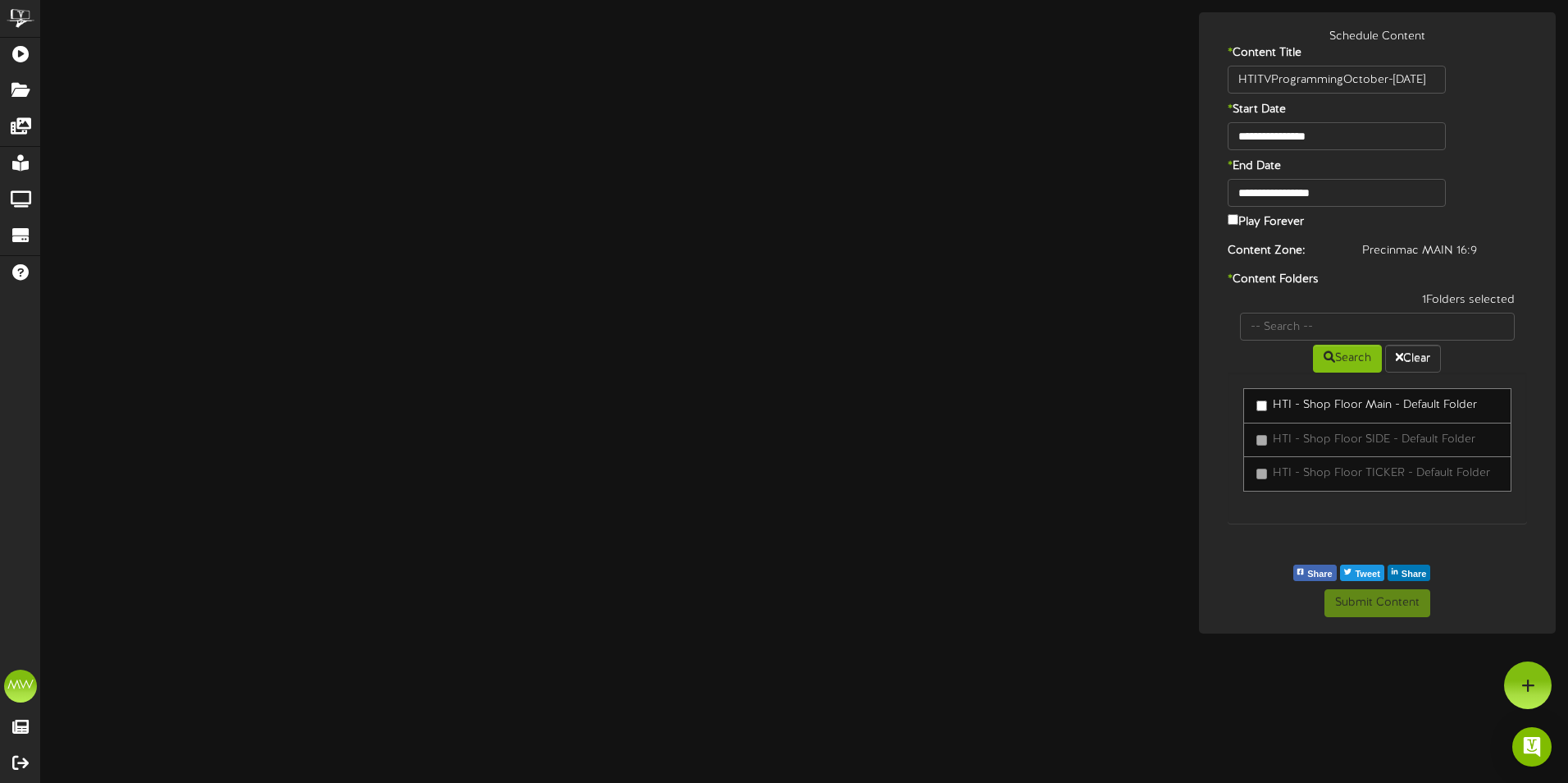
click at [1349, 408] on label "HTI - Shop Floor Main - Default Folder" at bounding box center [1366, 405] width 220 height 16
click at [1019, 527] on div "**********" at bounding box center [804, 323] width 1527 height 621
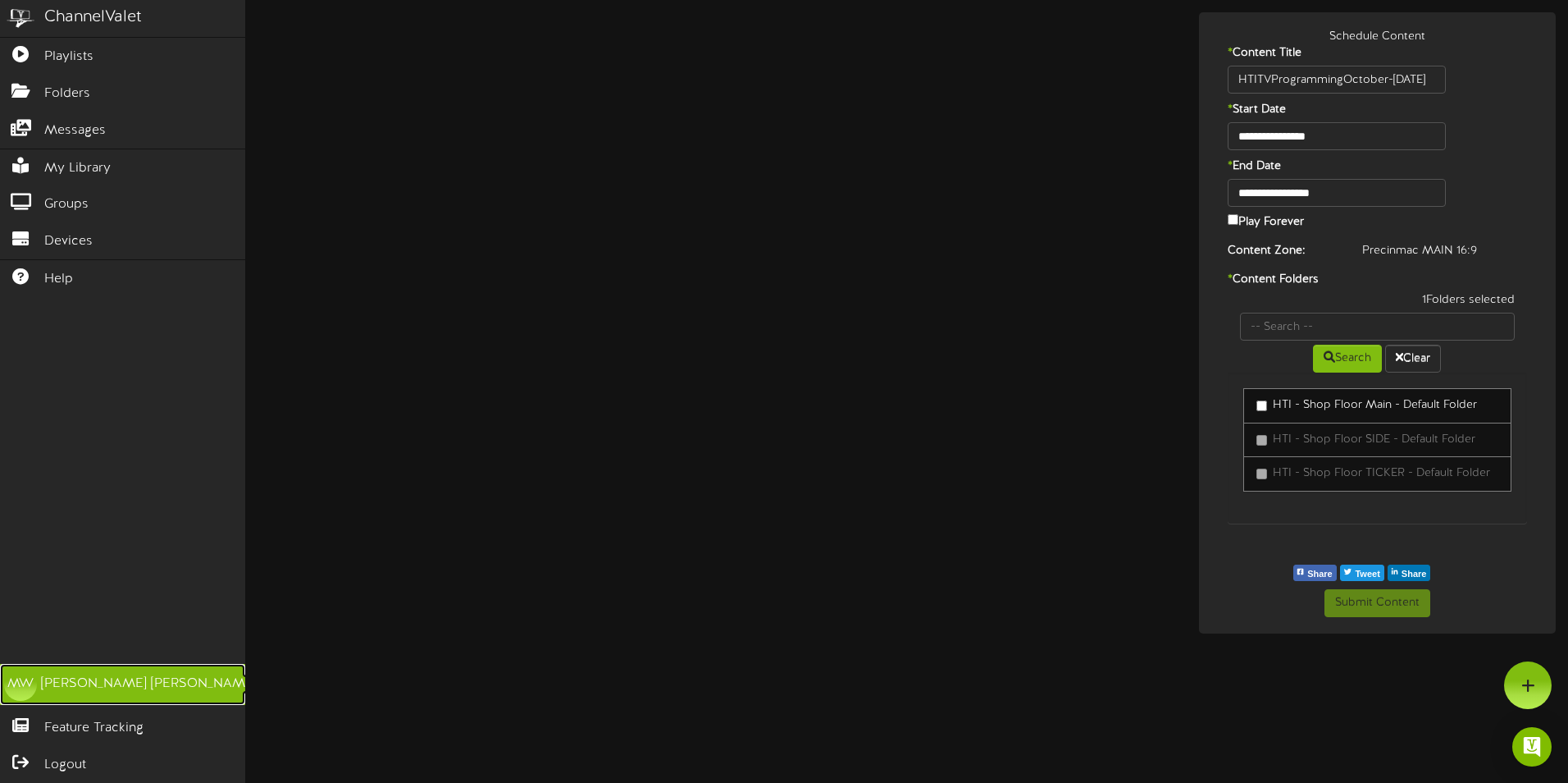
click at [12, 681] on div "MW" at bounding box center [21, 684] width 33 height 33
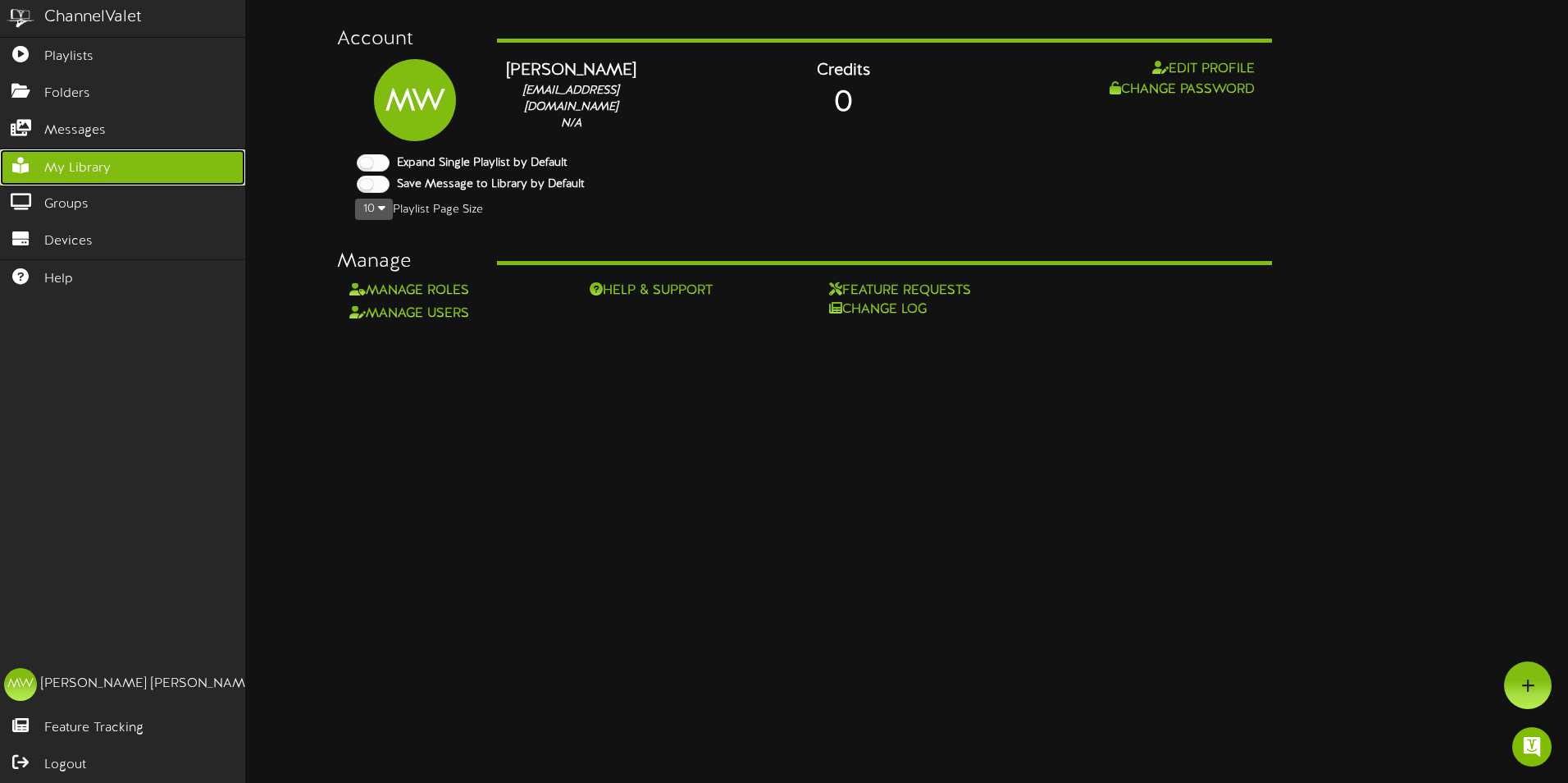
click at [96, 152] on link "My Library" at bounding box center [122, 167] width 245 height 37
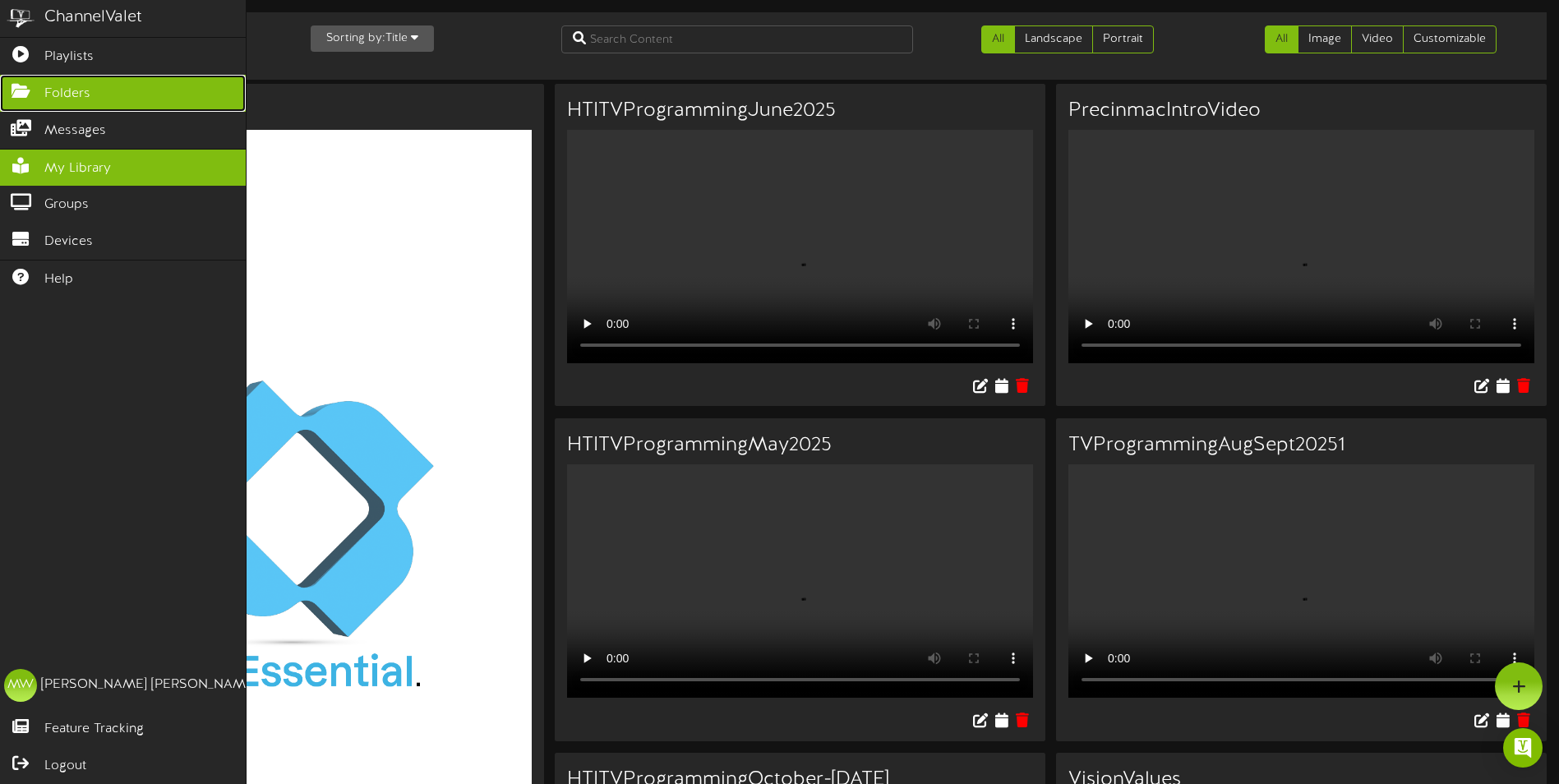
click at [76, 96] on span "Folders" at bounding box center [68, 94] width 46 height 19
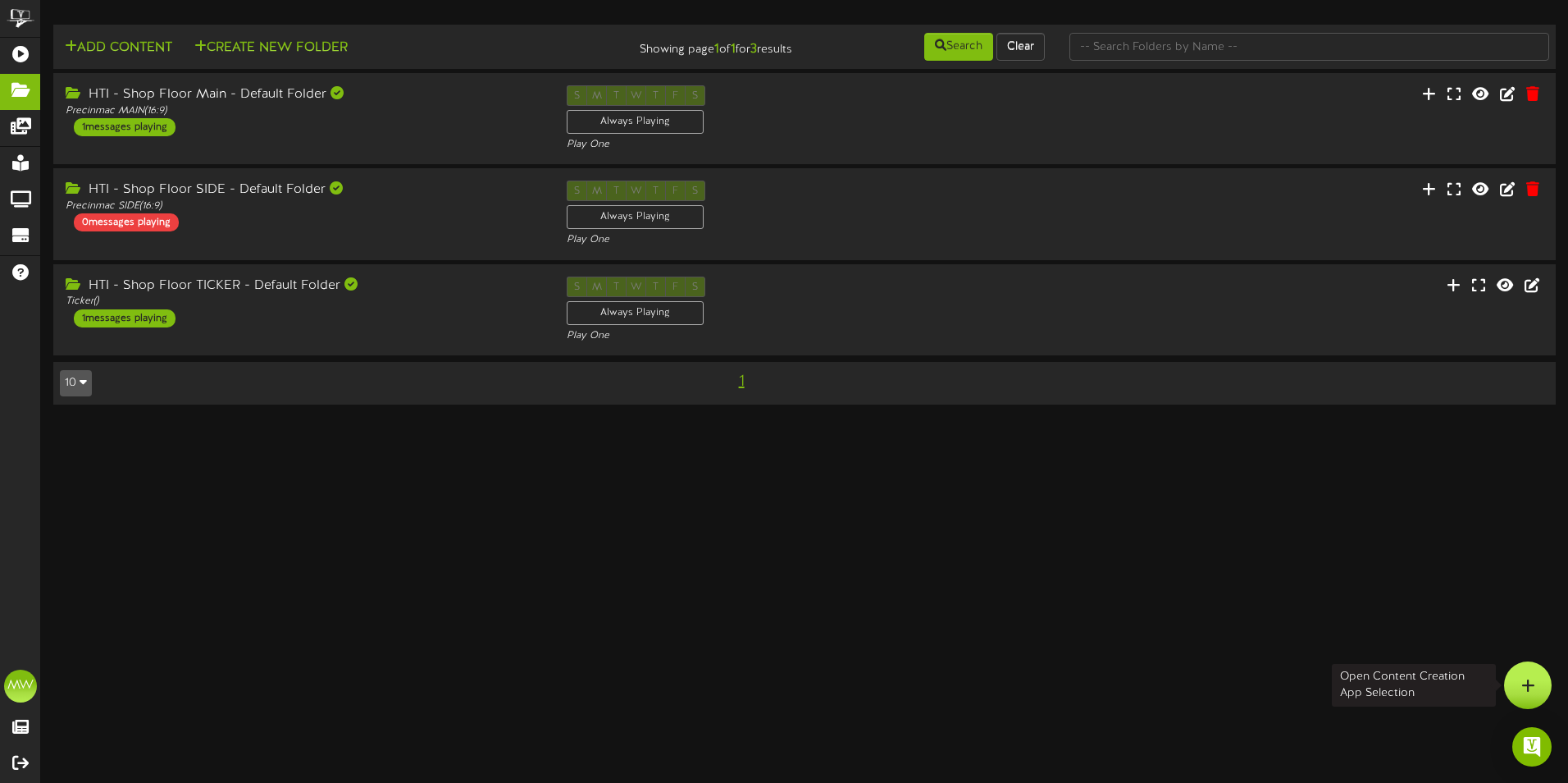
click at [1527, 680] on icon at bounding box center [1529, 685] width 14 height 15
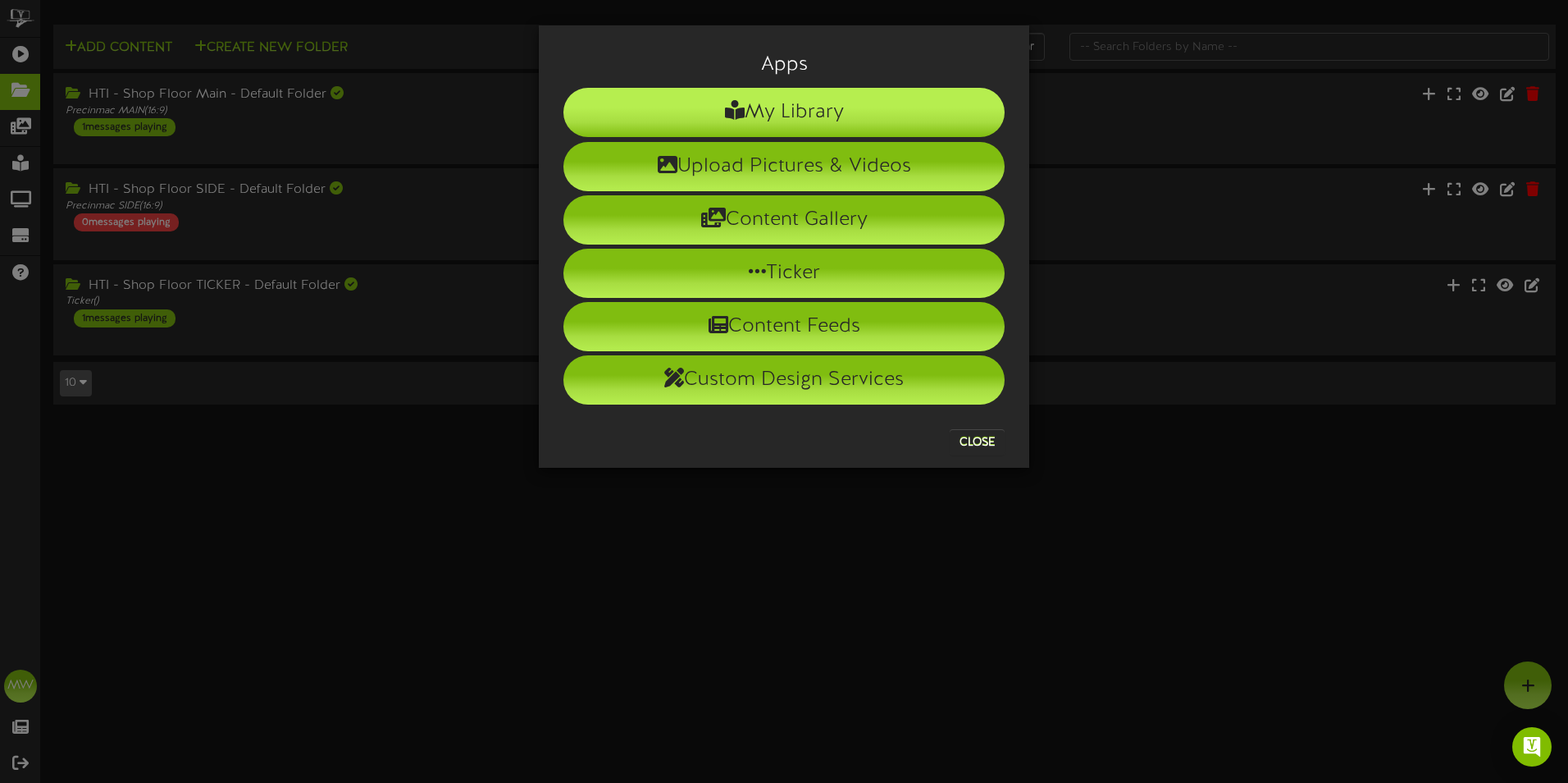
click at [794, 111] on li "My Library" at bounding box center [784, 111] width 441 height 49
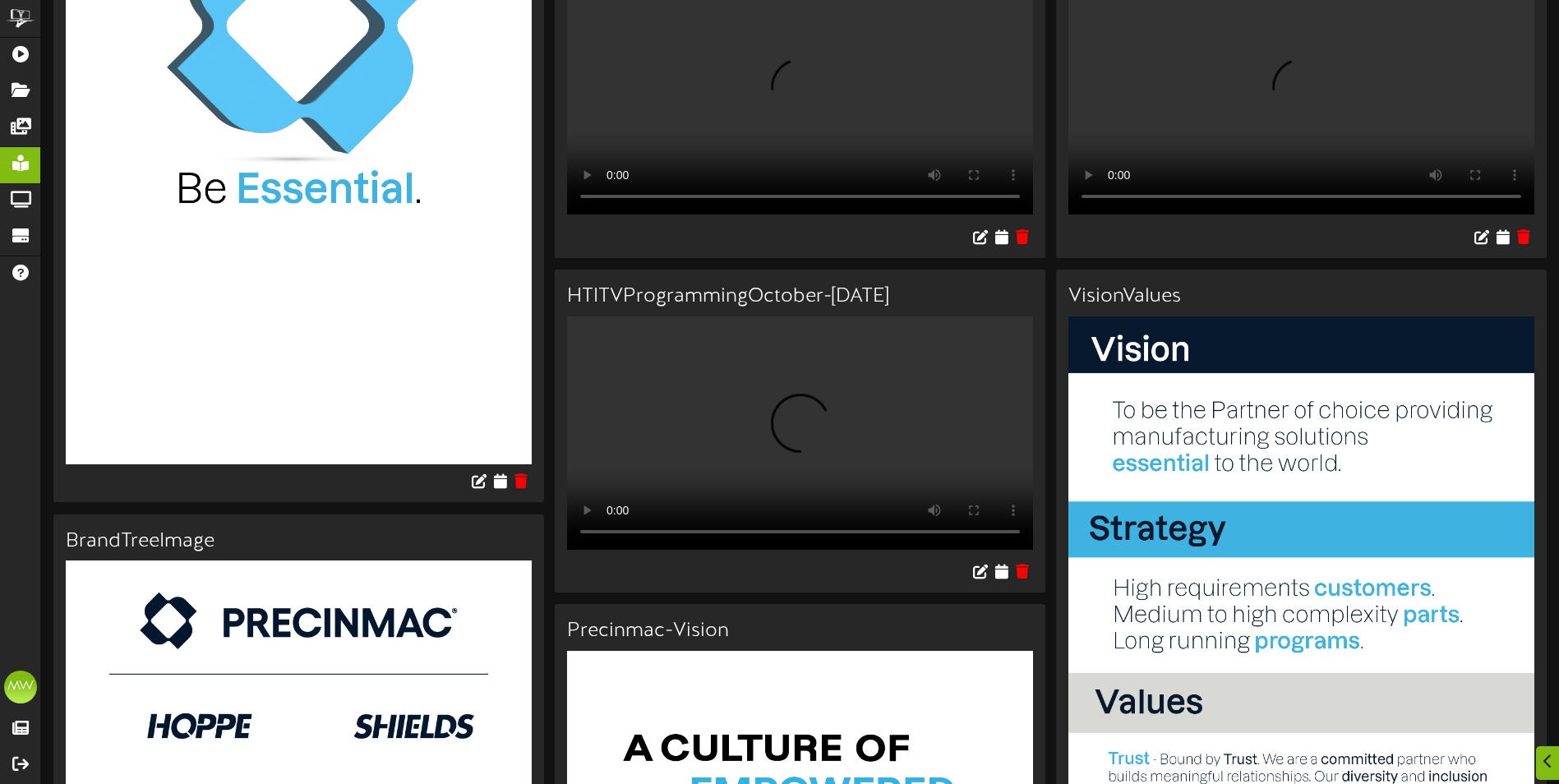
scroll to position [493, 0]
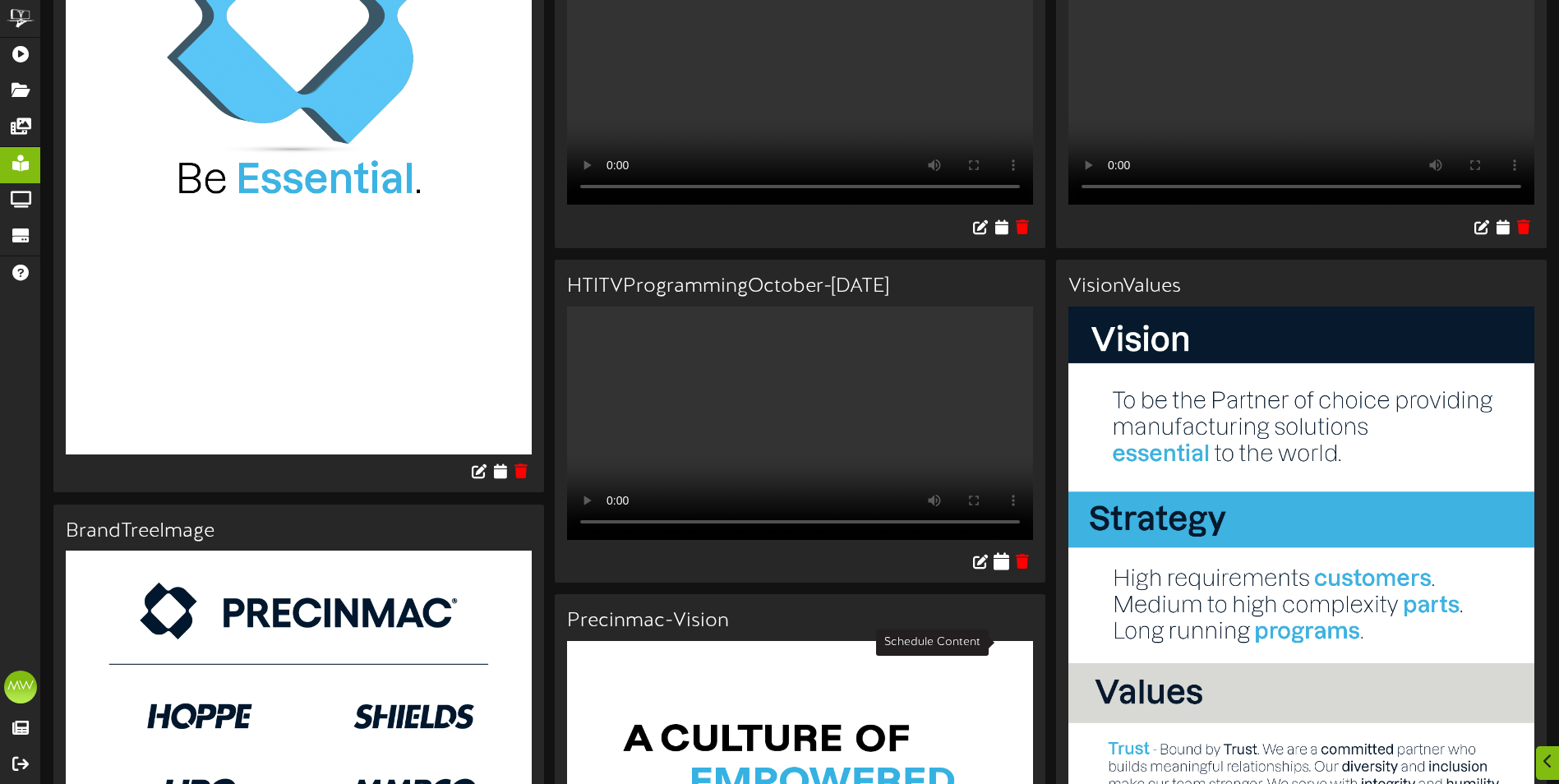
click at [1001, 570] on icon at bounding box center [1002, 561] width 15 height 18
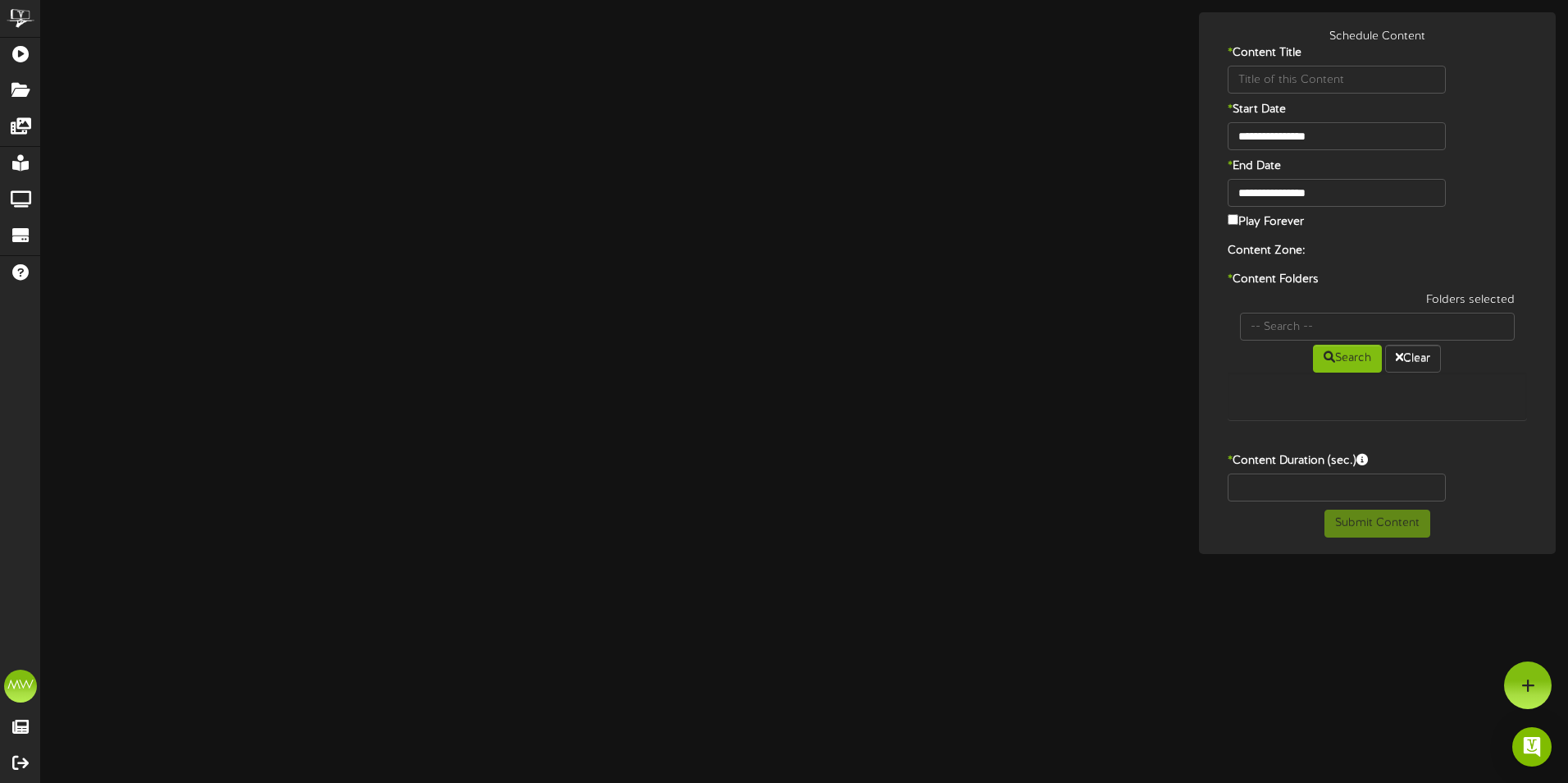
type input "HTITVProgrammingOctober-[DATE]"
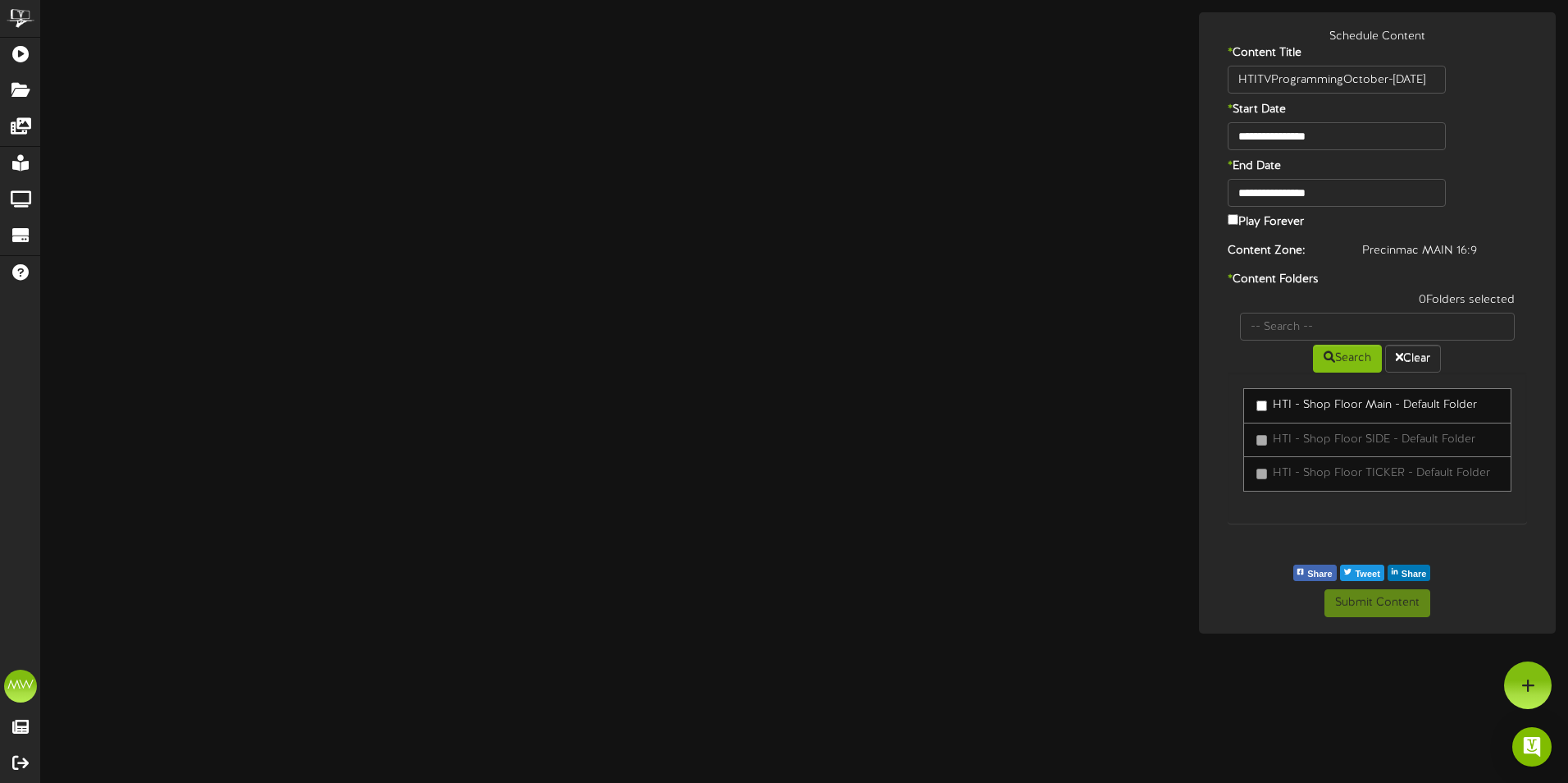
click at [1236, 226] on label "Play Forever" at bounding box center [1266, 220] width 77 height 20
click at [1000, 508] on div "**********" at bounding box center [804, 323] width 1527 height 621
click at [1332, 633] on html "ChannelValet Playlists Folders Messages My Library Groups Devices Help MW [PERS…" at bounding box center [784, 317] width 1568 height 633
click at [1382, 606] on button "Submit Content" at bounding box center [1377, 603] width 106 height 28
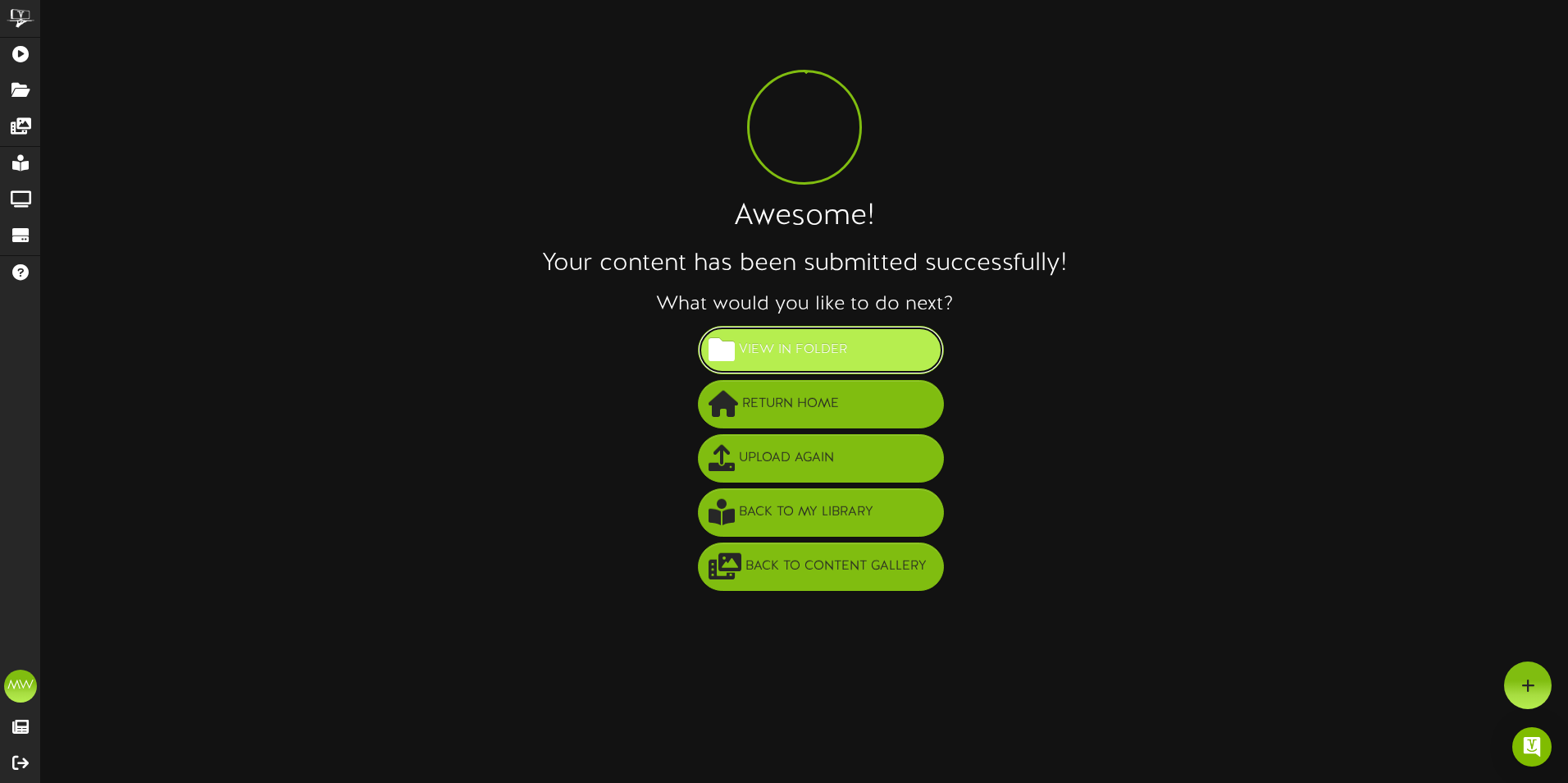
click at [831, 352] on span "View in Folder" at bounding box center [792, 350] width 117 height 27
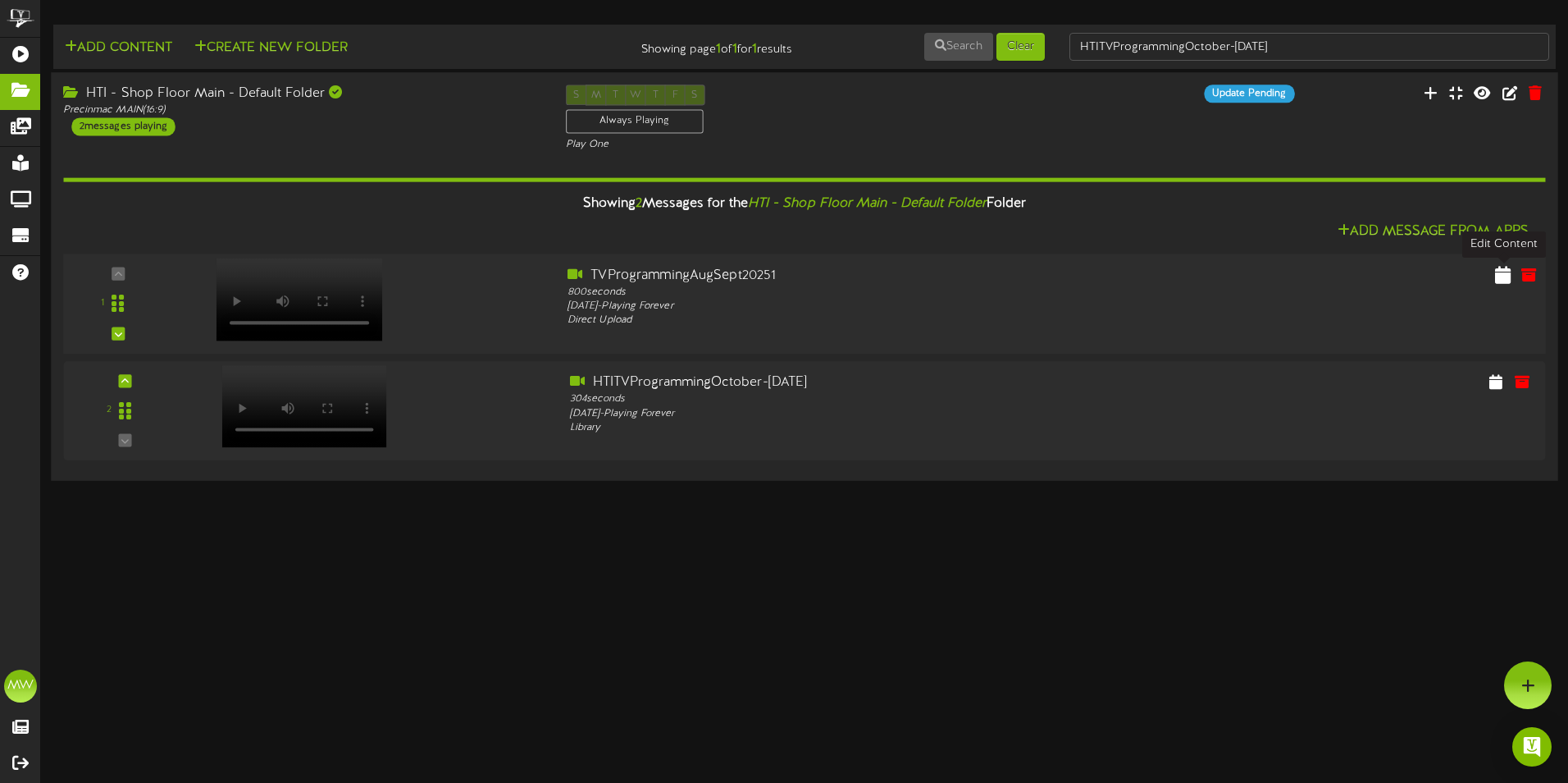
click at [1502, 276] on icon at bounding box center [1502, 274] width 15 height 18
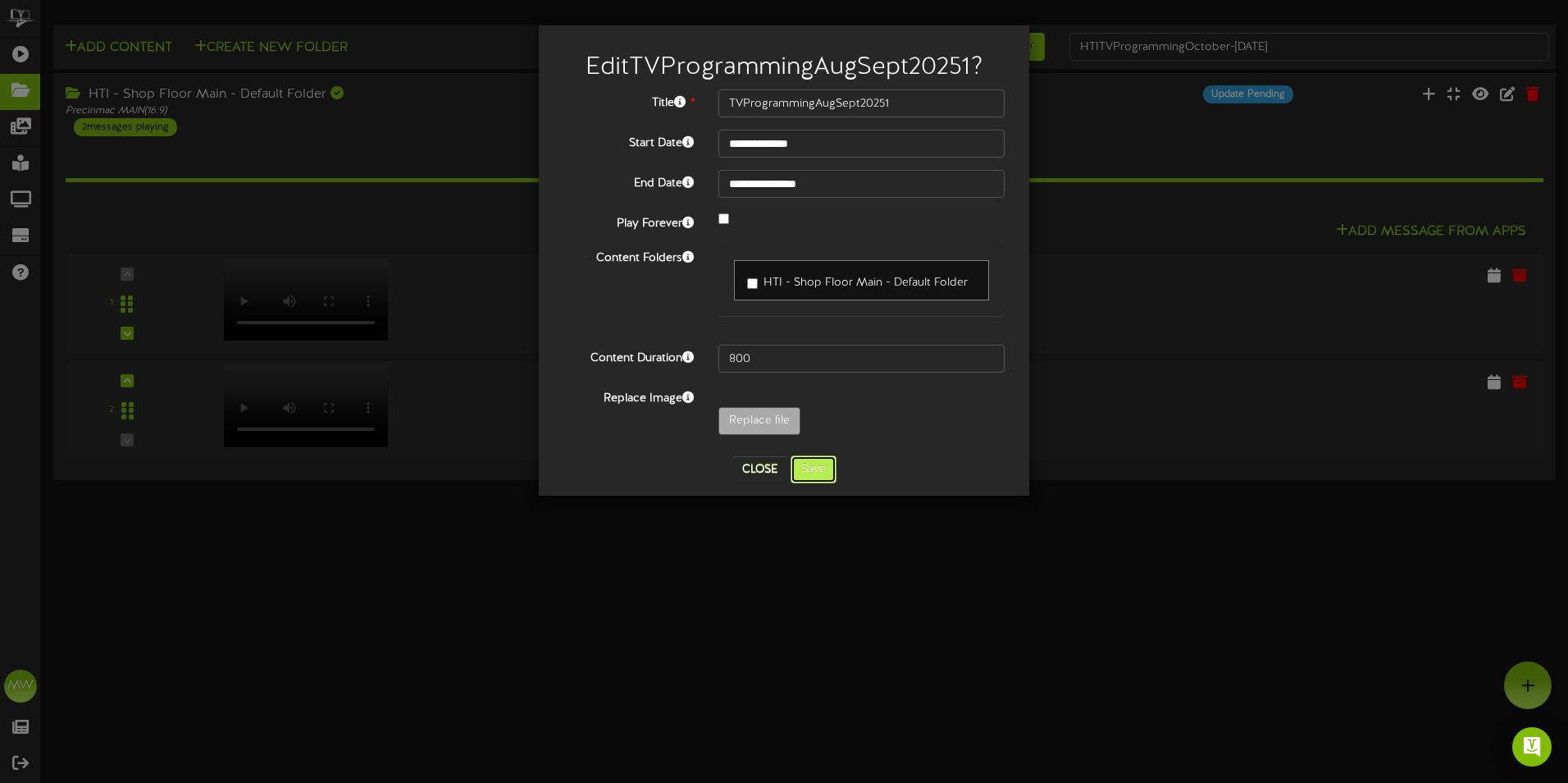
click at [816, 467] on button "Save" at bounding box center [814, 469] width 46 height 28
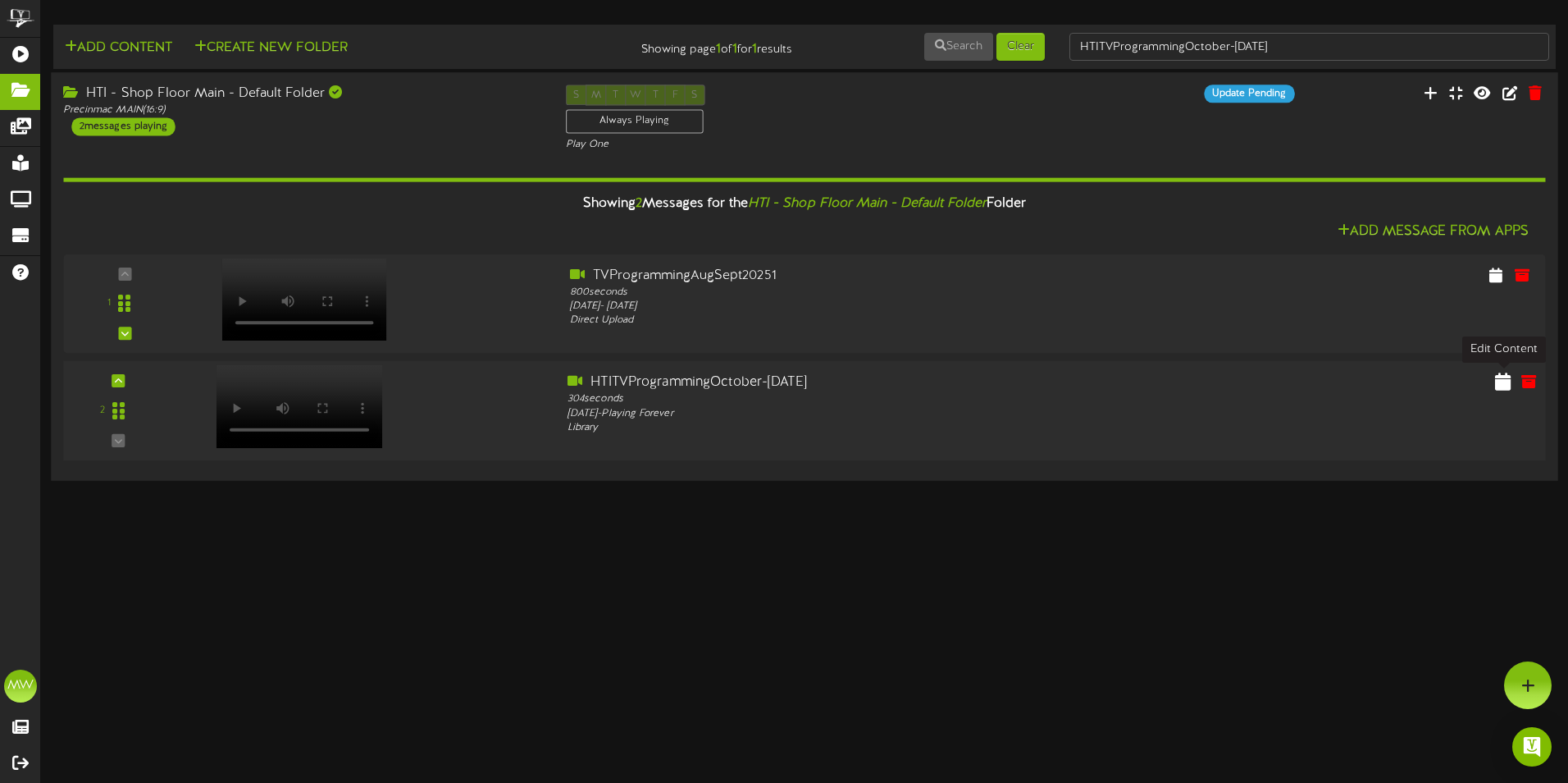
click at [1502, 382] on icon at bounding box center [1502, 381] width 15 height 18
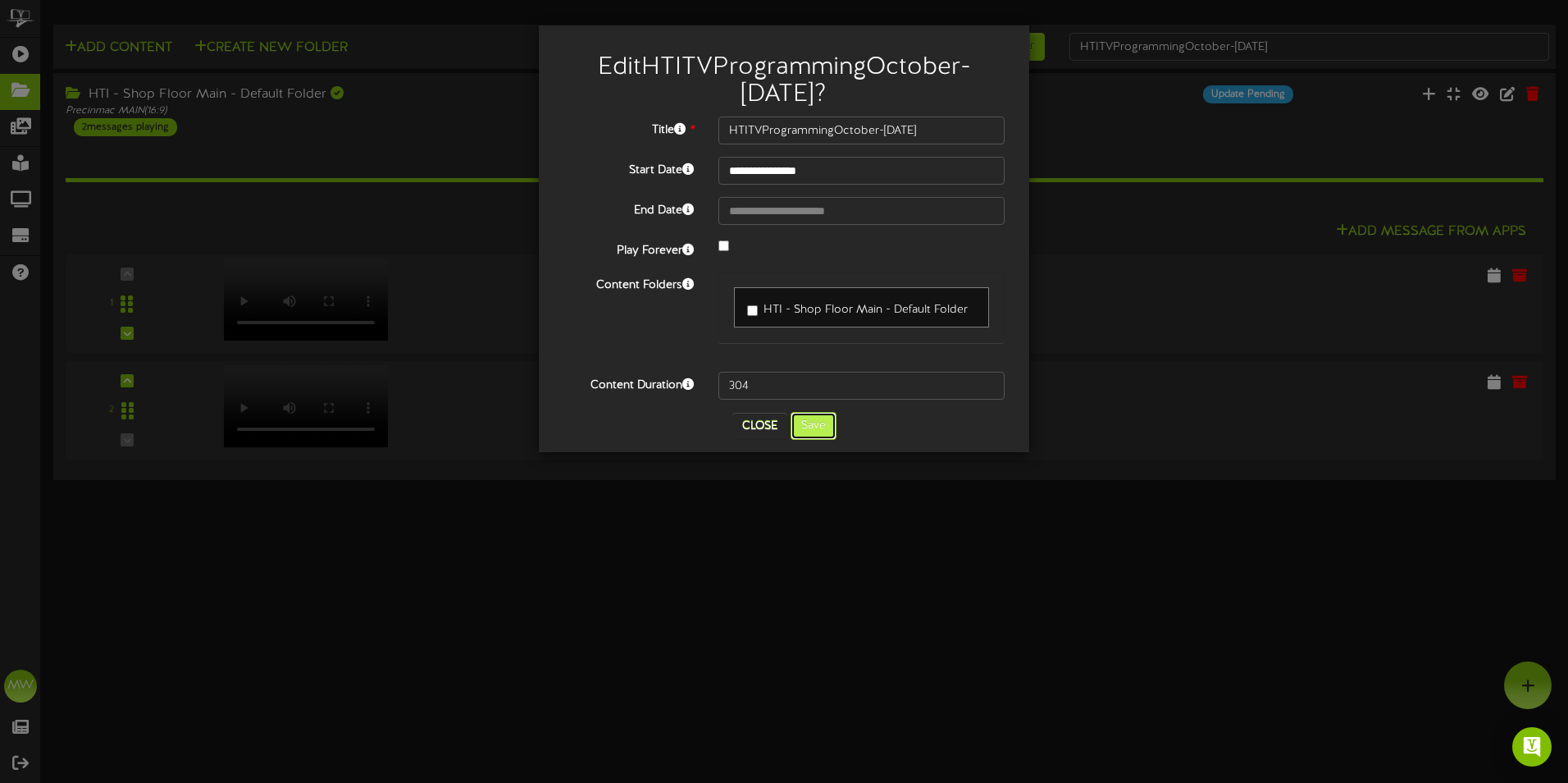
click at [817, 429] on button "Save" at bounding box center [814, 425] width 46 height 28
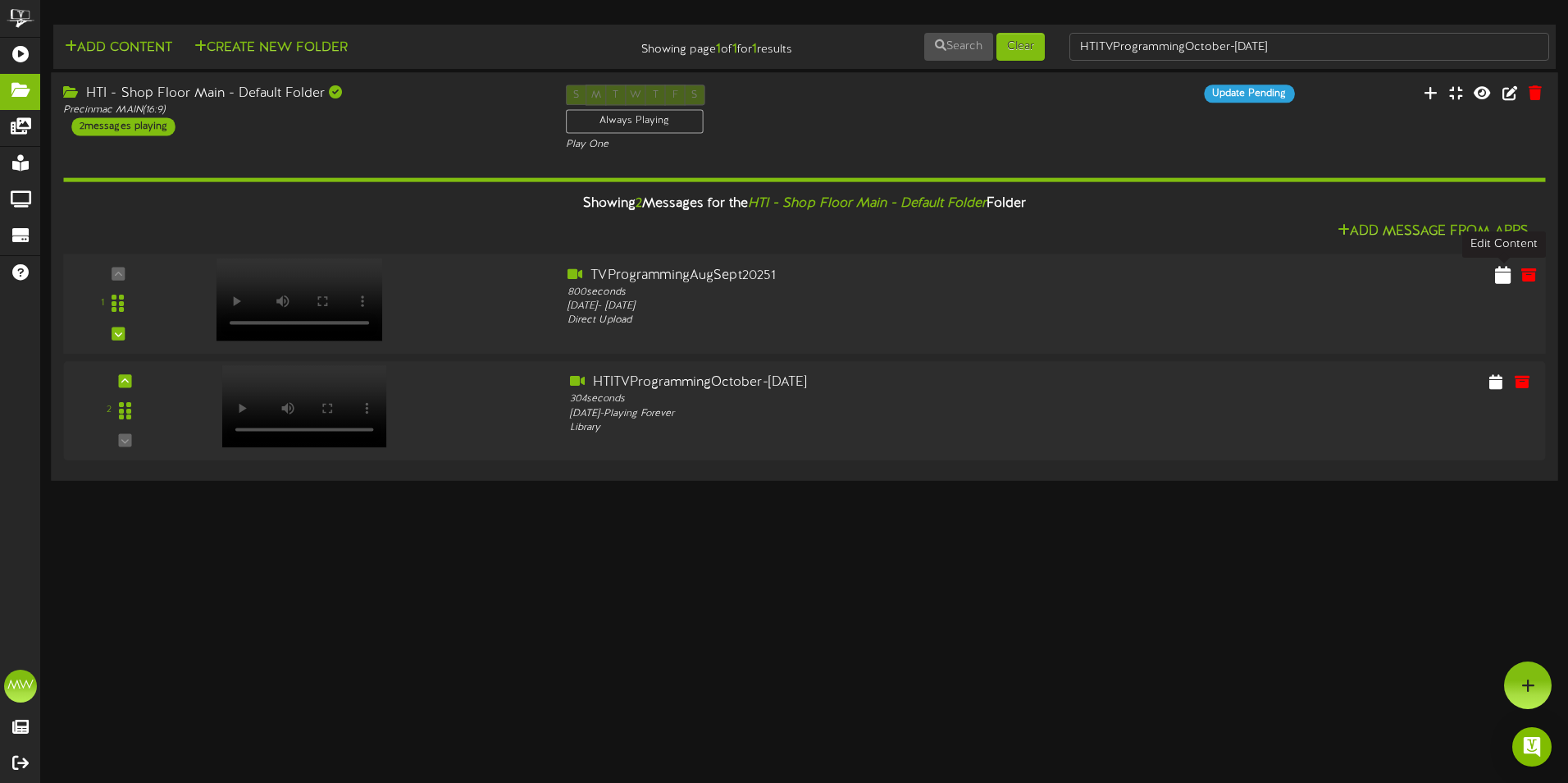
click at [1506, 272] on icon at bounding box center [1502, 274] width 15 height 18
select select "*"
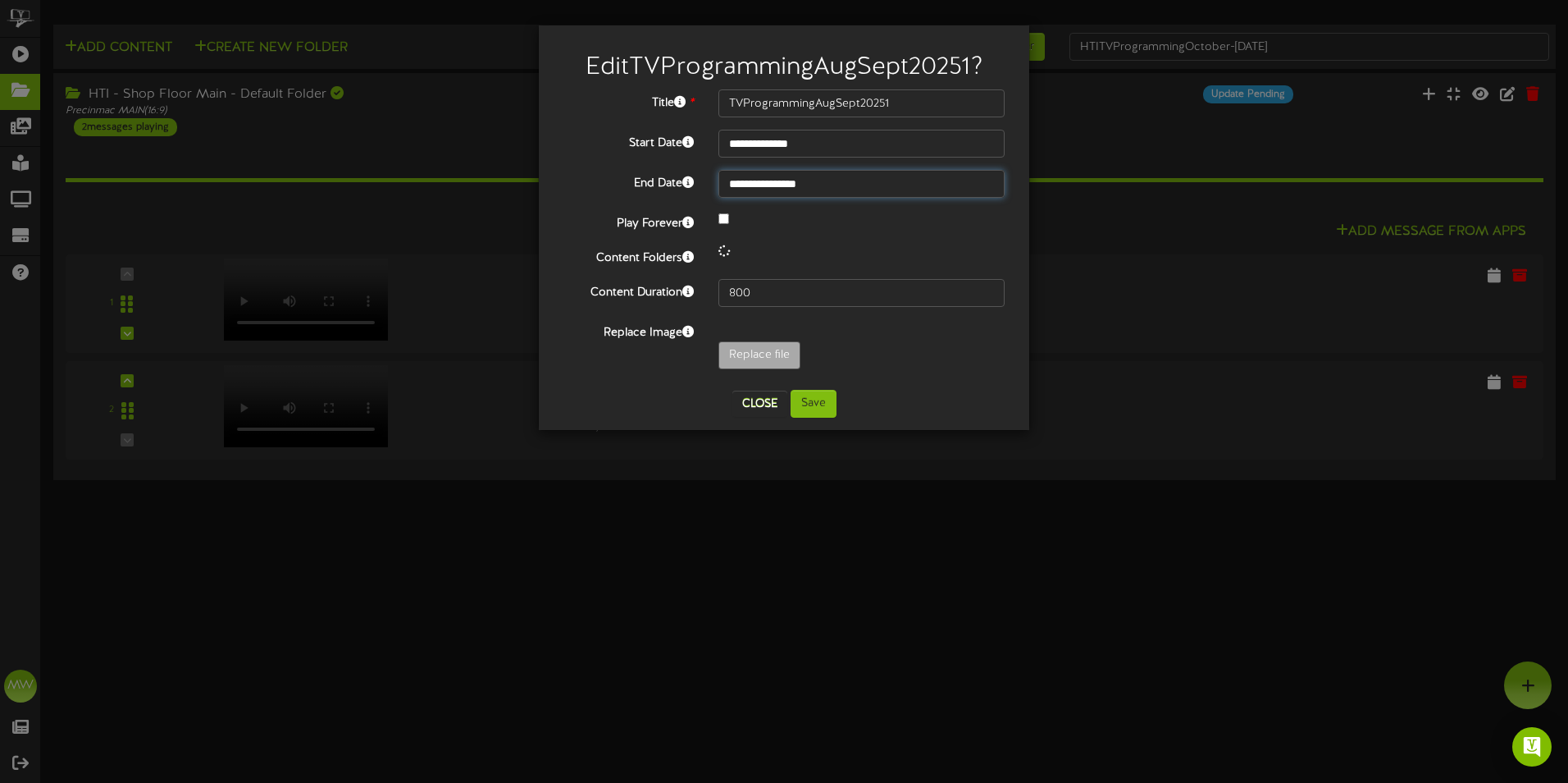
click at [830, 185] on input "**********" at bounding box center [861, 183] width 286 height 28
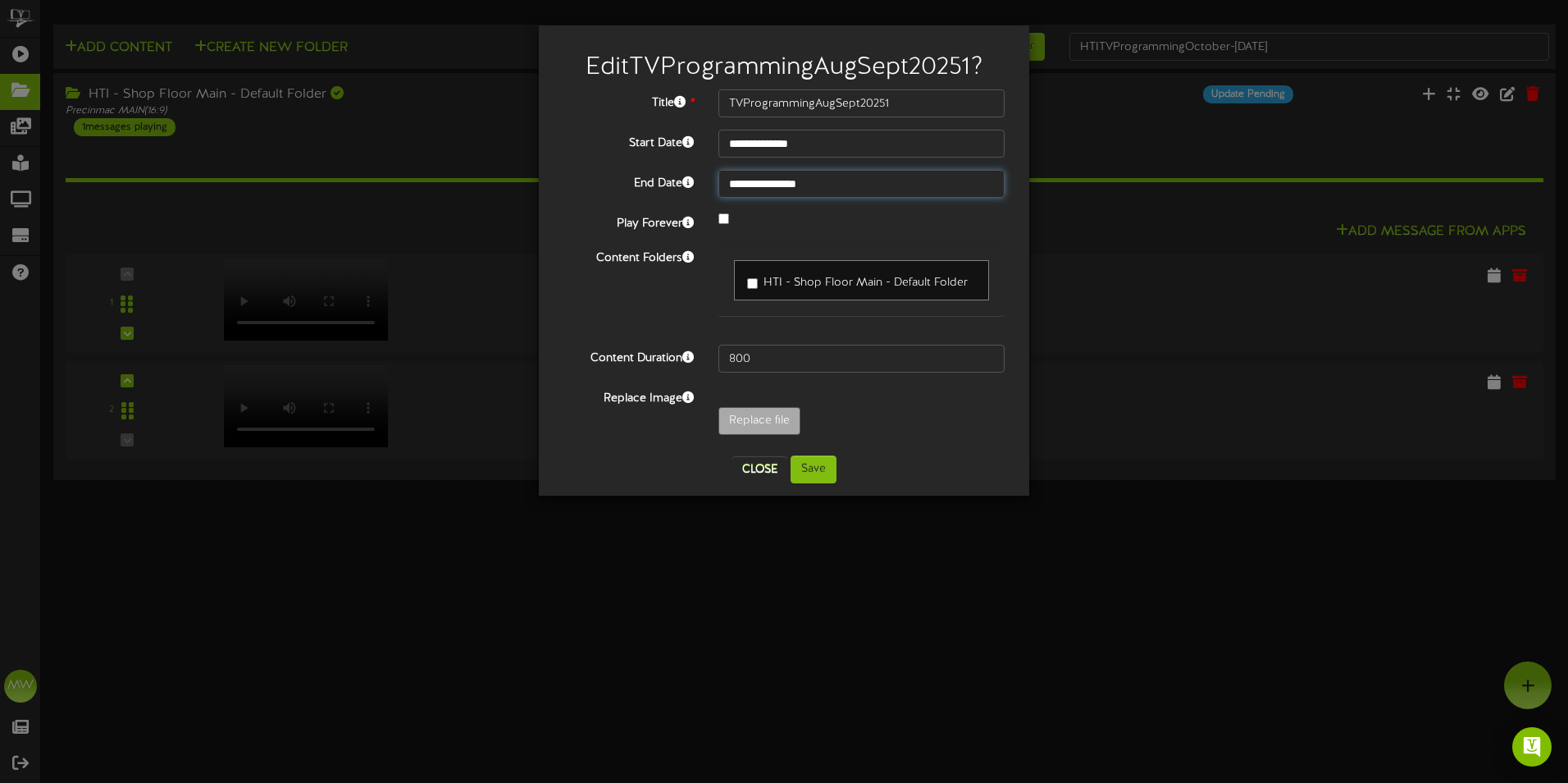
click at [831, 194] on input "**********" at bounding box center [861, 183] width 286 height 28
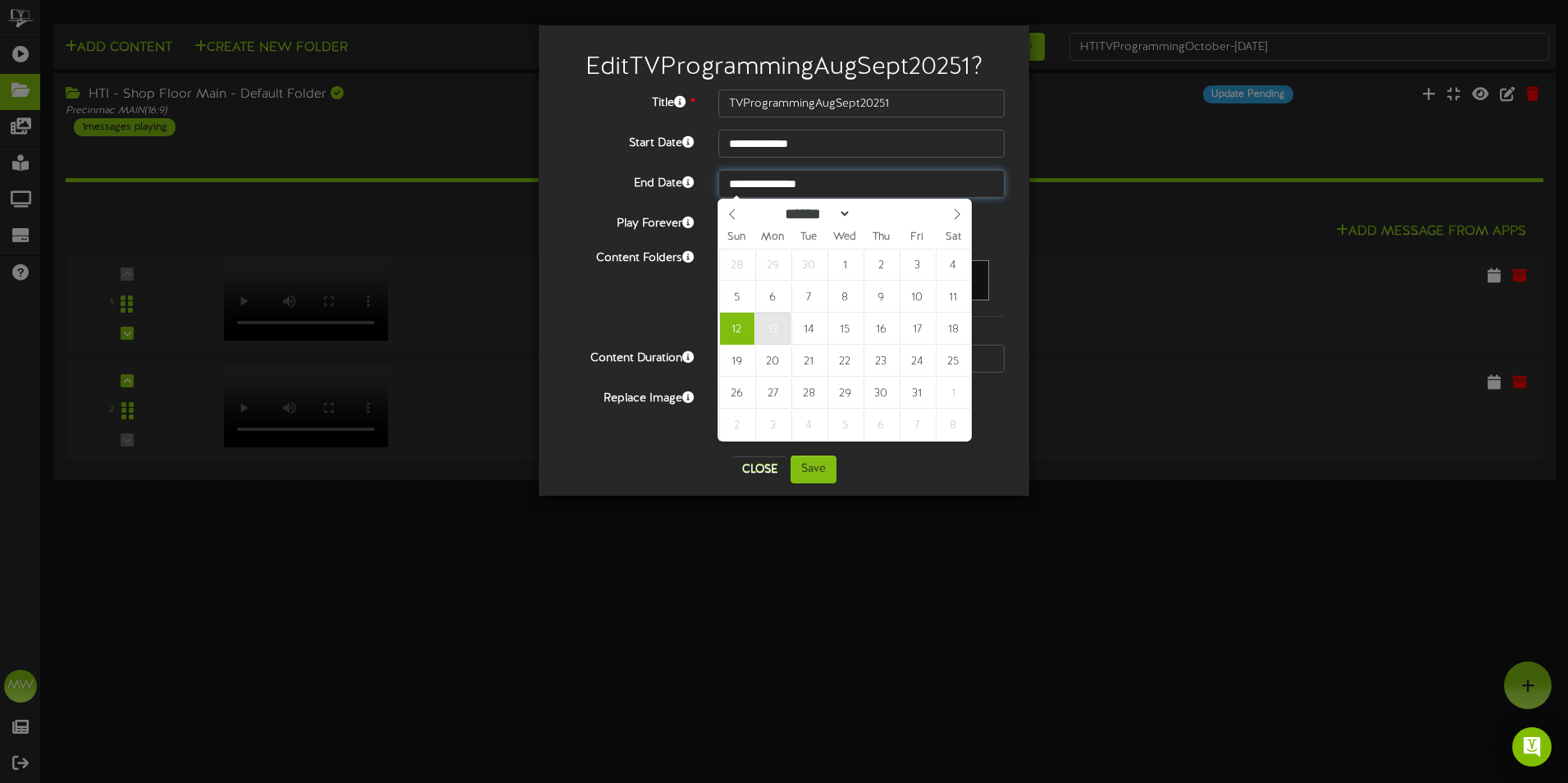
type input "**********"
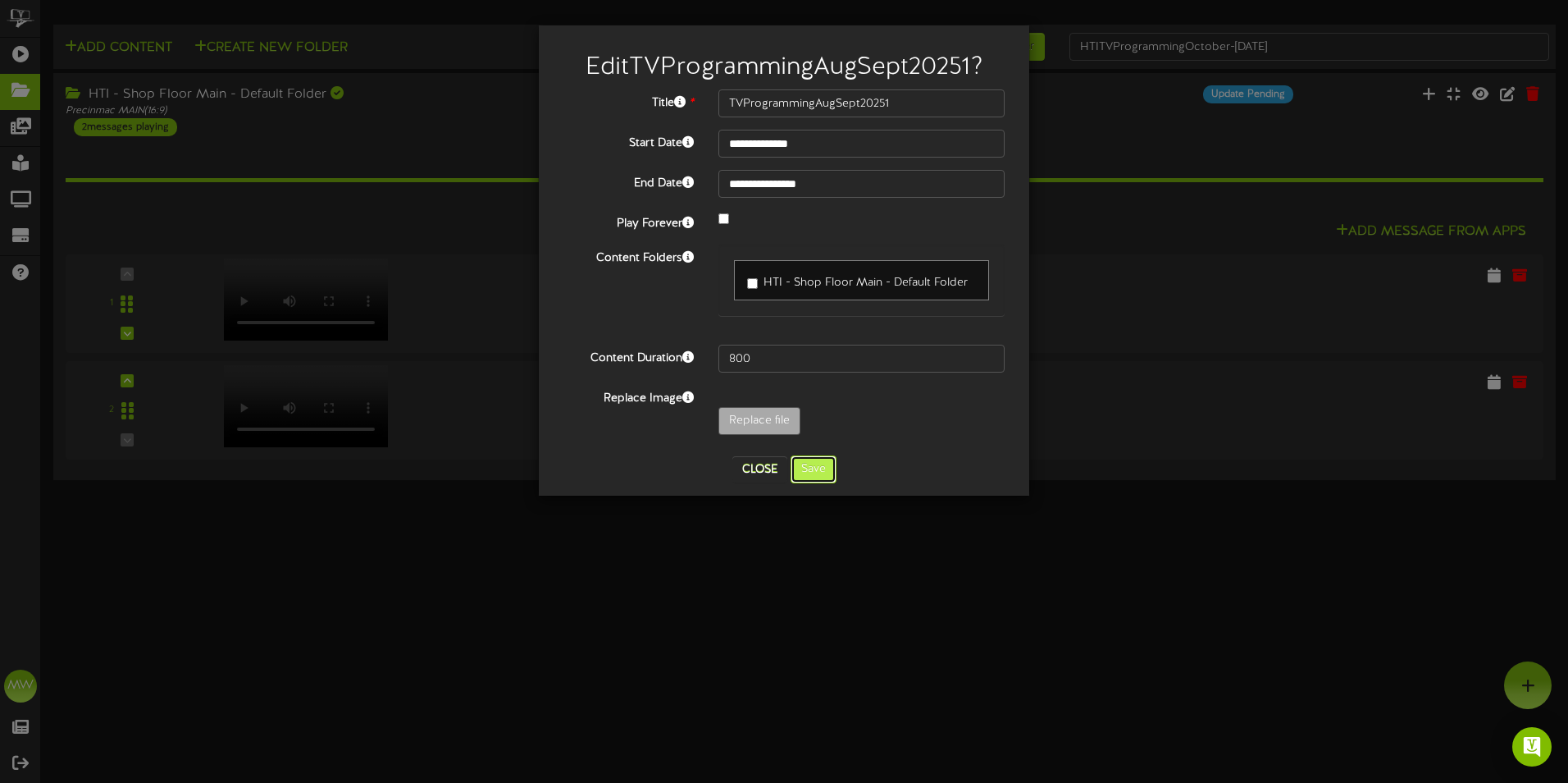
click at [809, 457] on button "Save" at bounding box center [814, 469] width 46 height 28
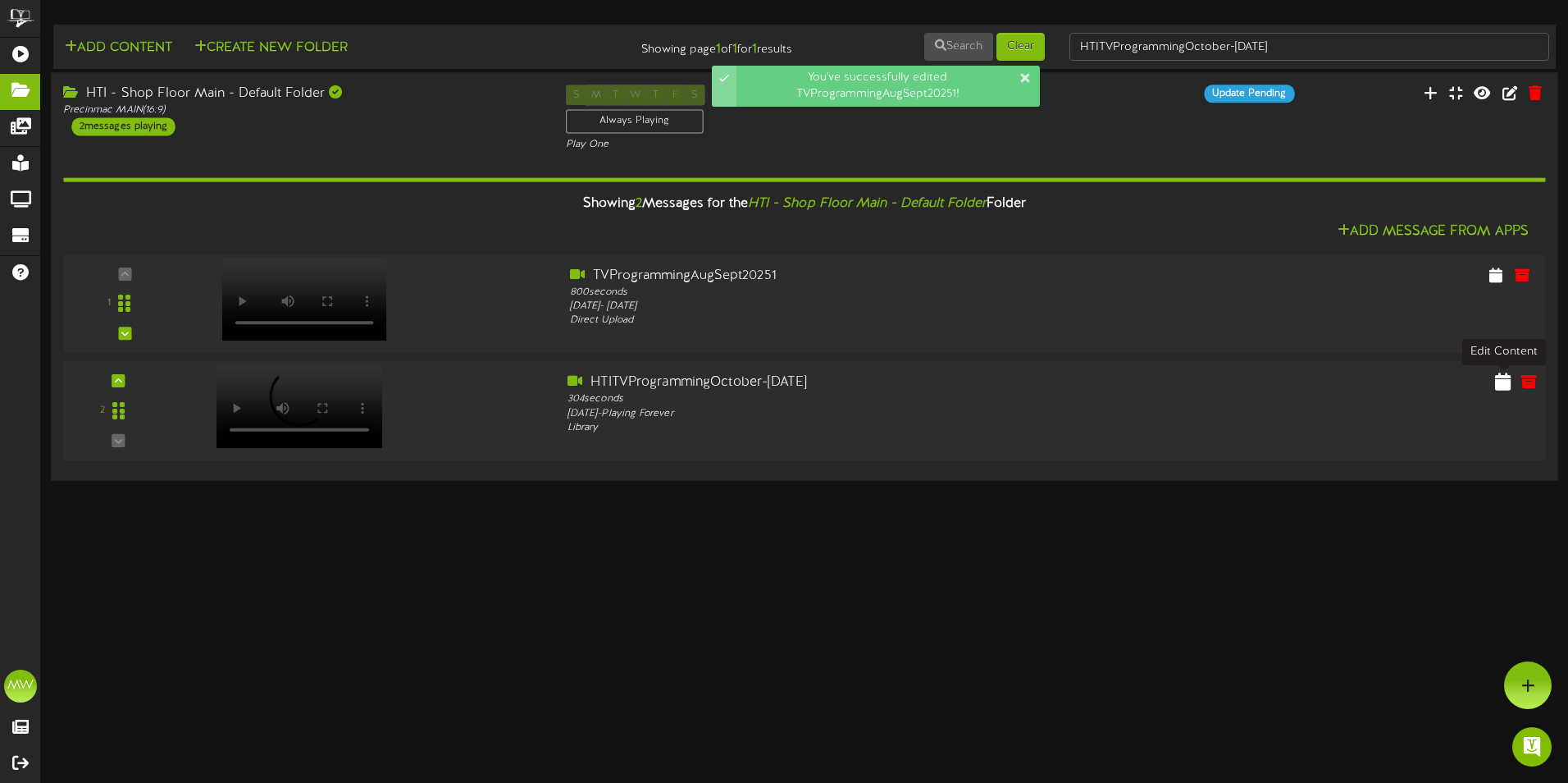
click at [1503, 384] on icon at bounding box center [1502, 381] width 15 height 18
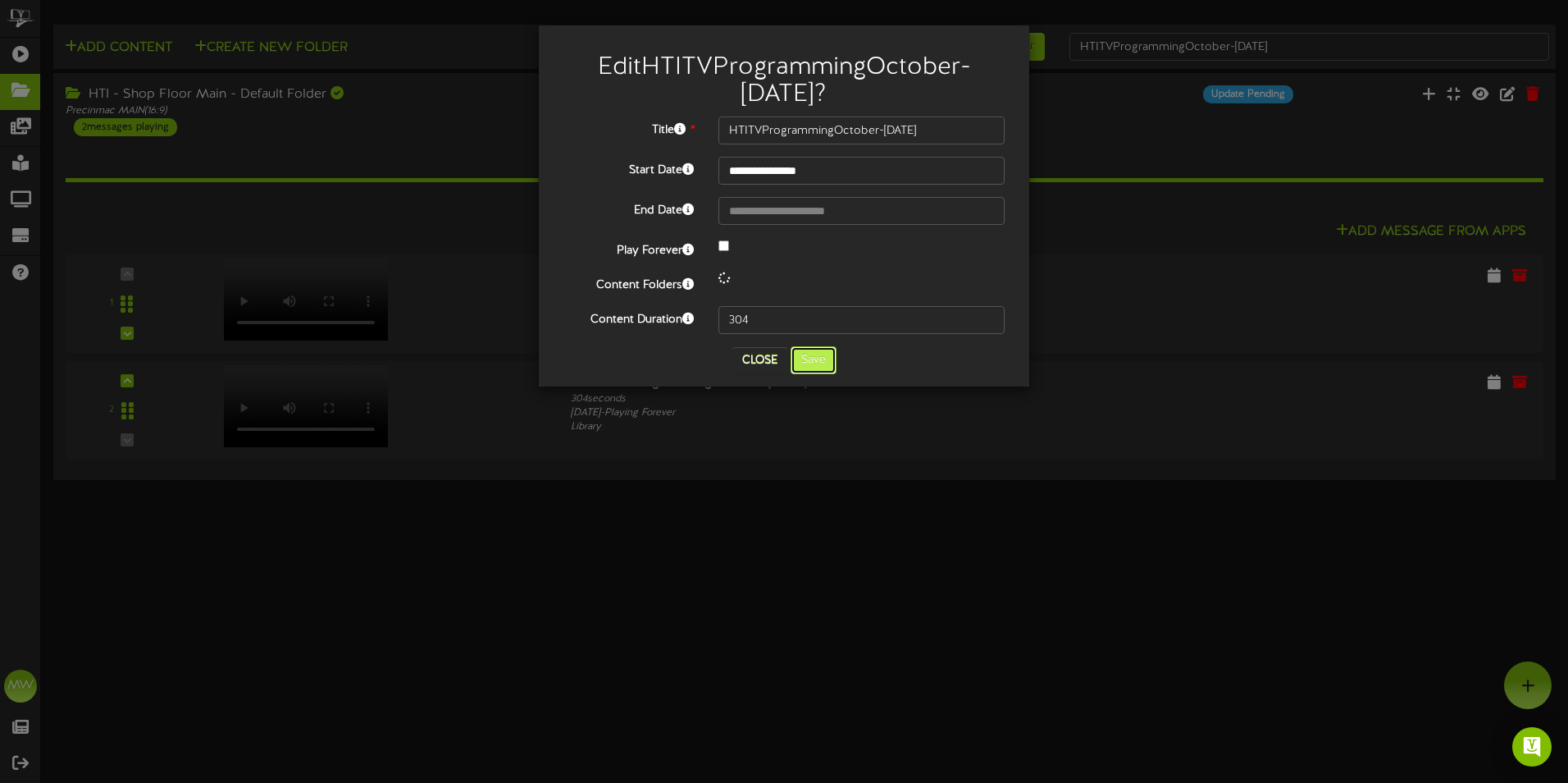
click at [804, 365] on button "Save" at bounding box center [814, 359] width 46 height 28
